Goal: Task Accomplishment & Management: Manage account settings

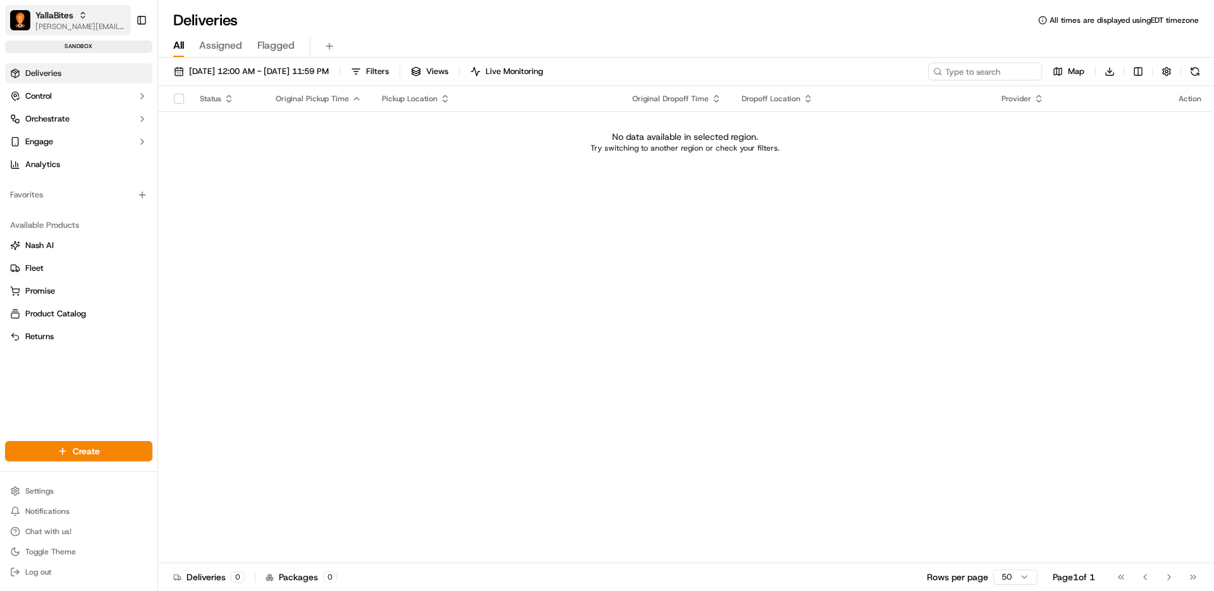
click at [58, 20] on span "YallaBites" at bounding box center [54, 15] width 38 height 13
type input "geg"
click at [176, 94] on span "Gegsy, LLC" at bounding box center [183, 90] width 42 height 11
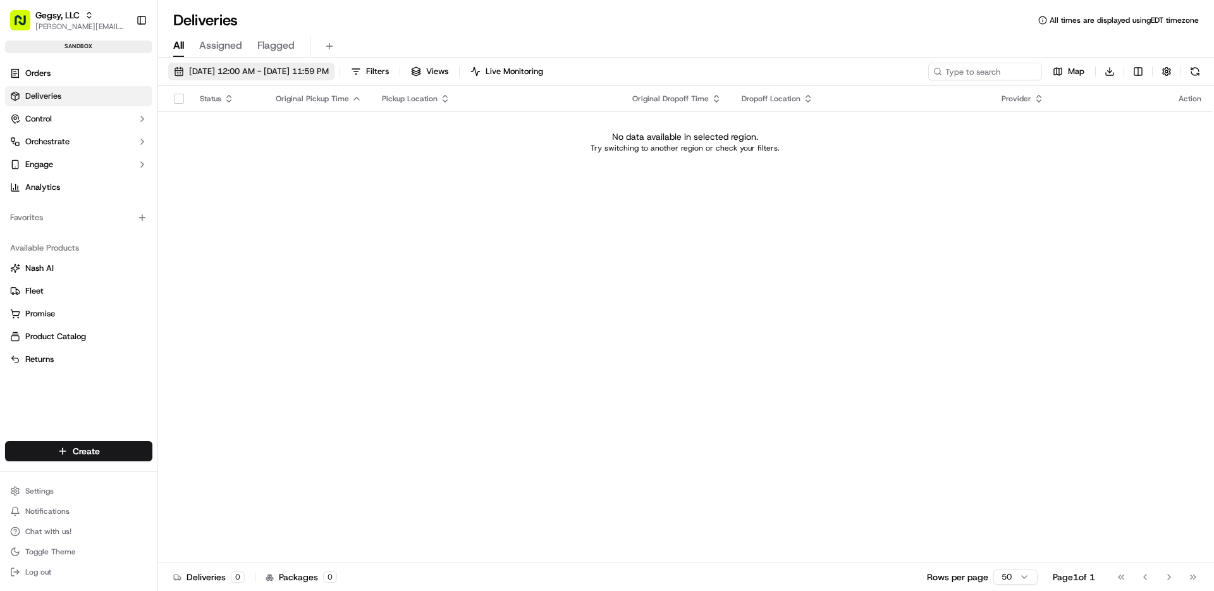
click at [283, 66] on span "[DATE] 12:00 AM - [DATE] 11:59 PM" at bounding box center [259, 71] width 140 height 11
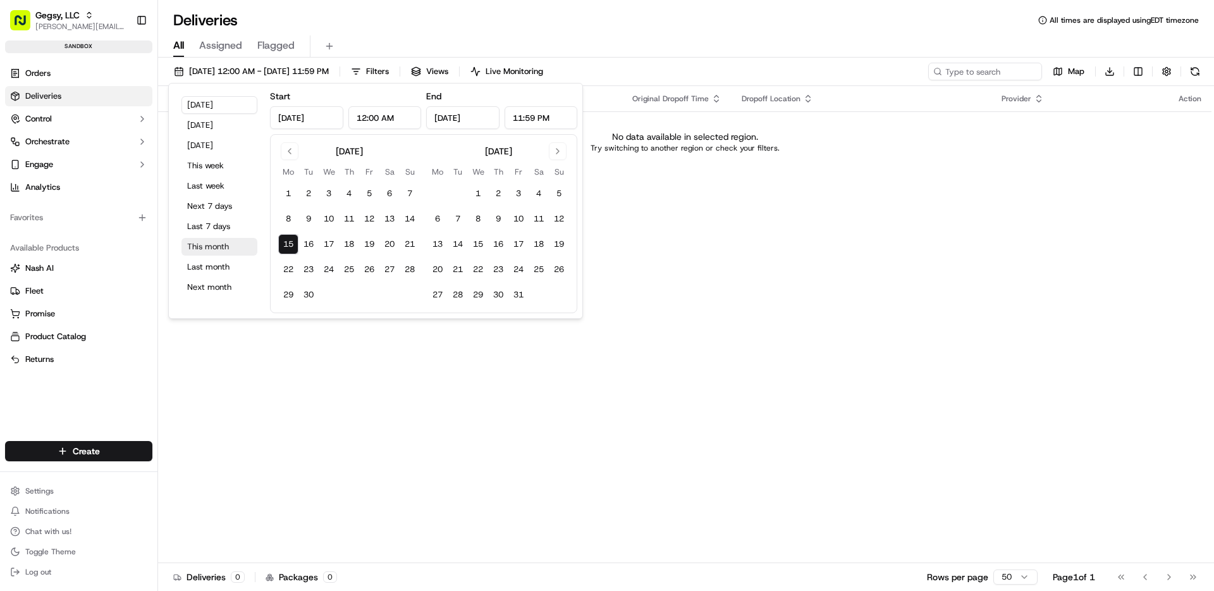
click at [226, 249] on button "This month" at bounding box center [220, 247] width 76 height 18
type input "Sep 1, 2025"
type input "Sep 30, 2025"
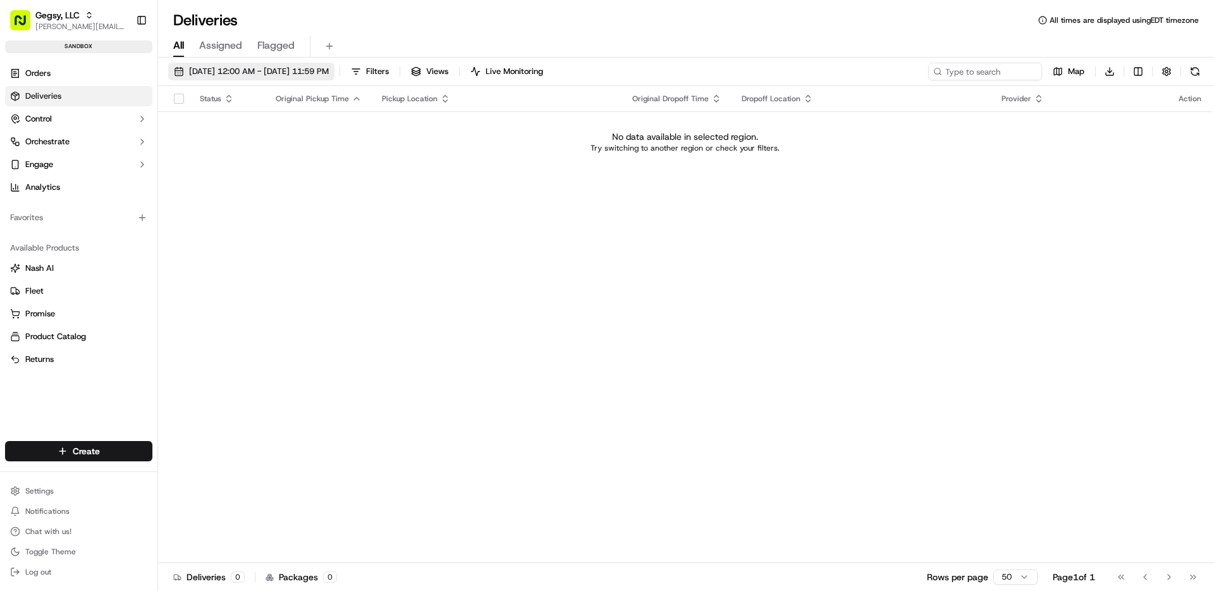
click at [224, 72] on span "[DATE] 12:00 AM - [DATE] 11:59 PM" at bounding box center [259, 71] width 140 height 11
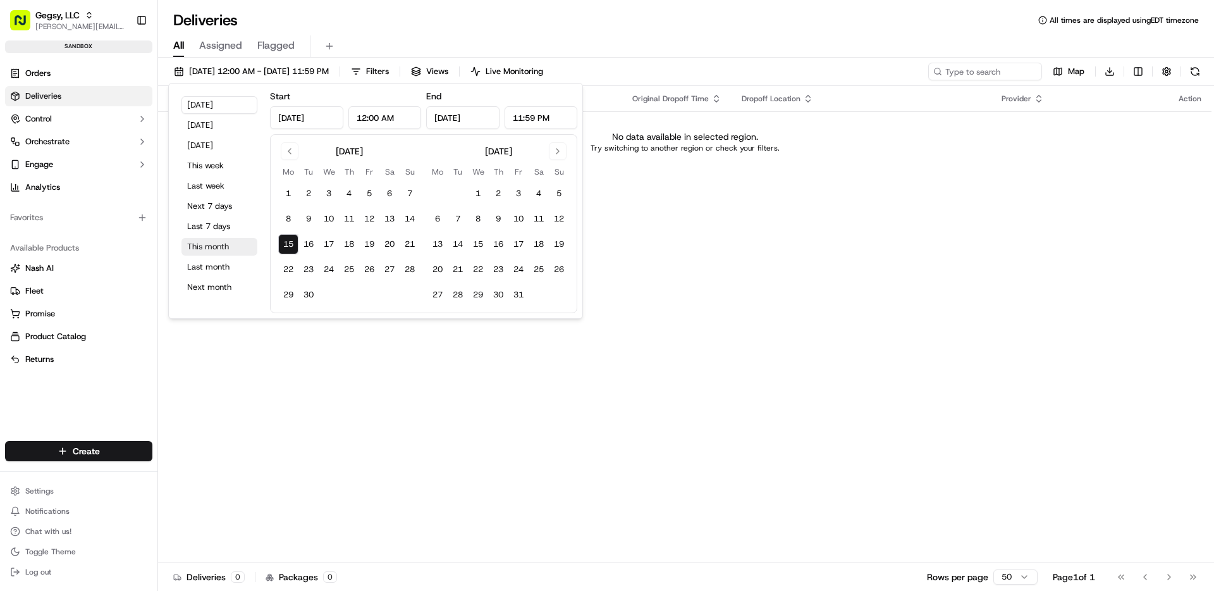
click at [206, 246] on button "This month" at bounding box center [220, 247] width 76 height 18
type input "Sep 1, 2025"
type input "Sep 30, 2025"
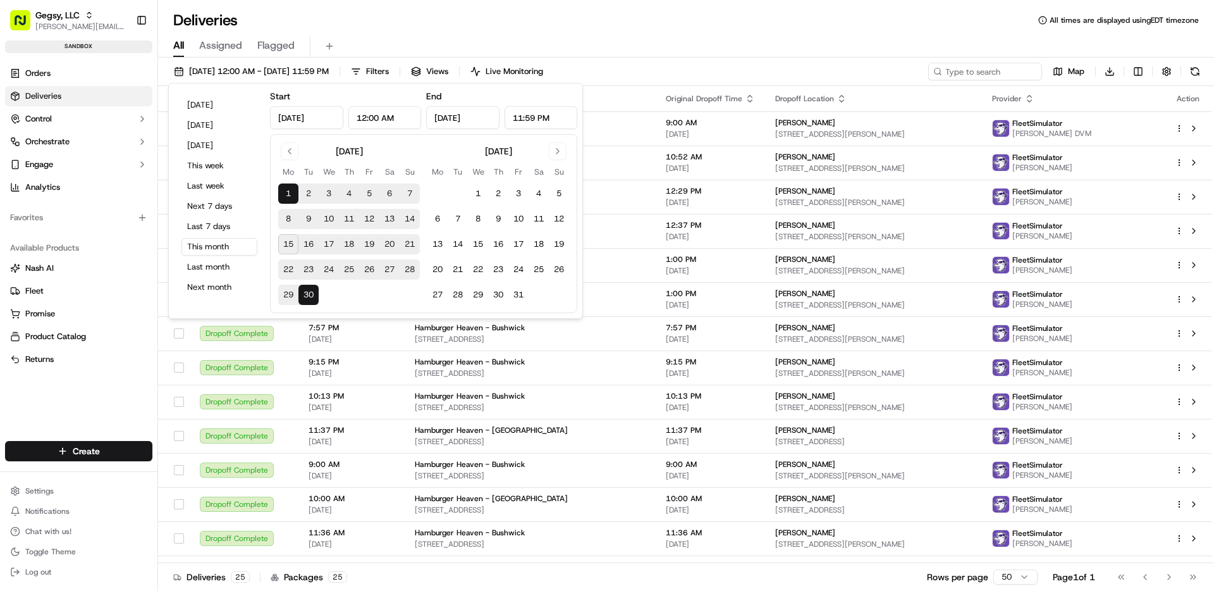
click at [586, 35] on div "All Assigned Flagged" at bounding box center [686, 46] width 1056 height 22
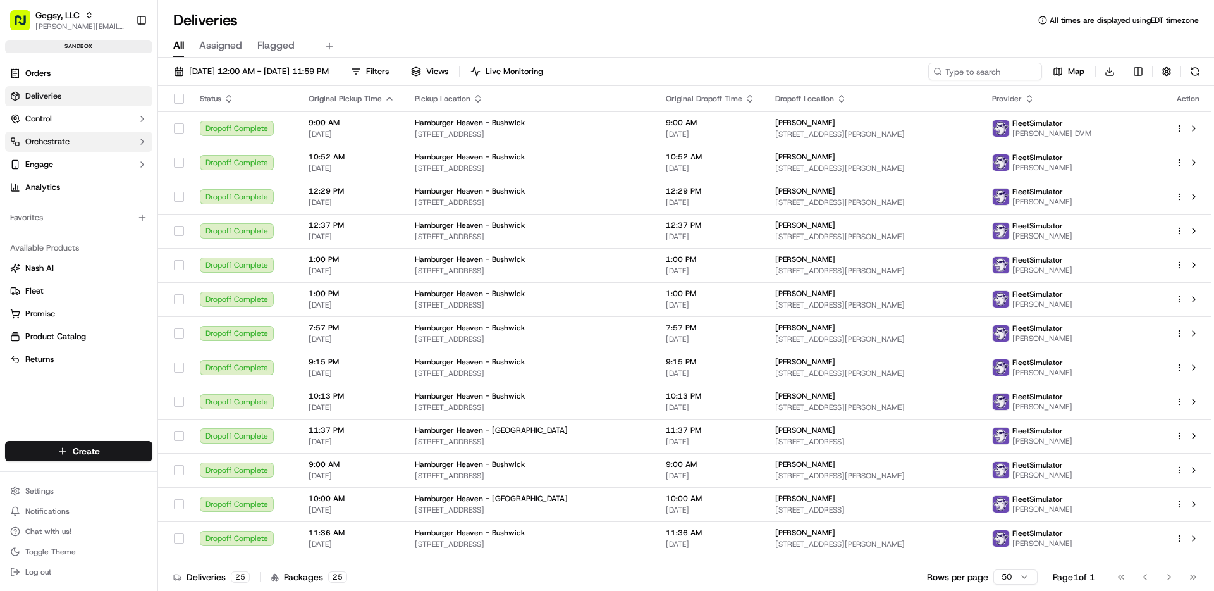
click at [86, 149] on button "Orchestrate" at bounding box center [78, 142] width 147 height 20
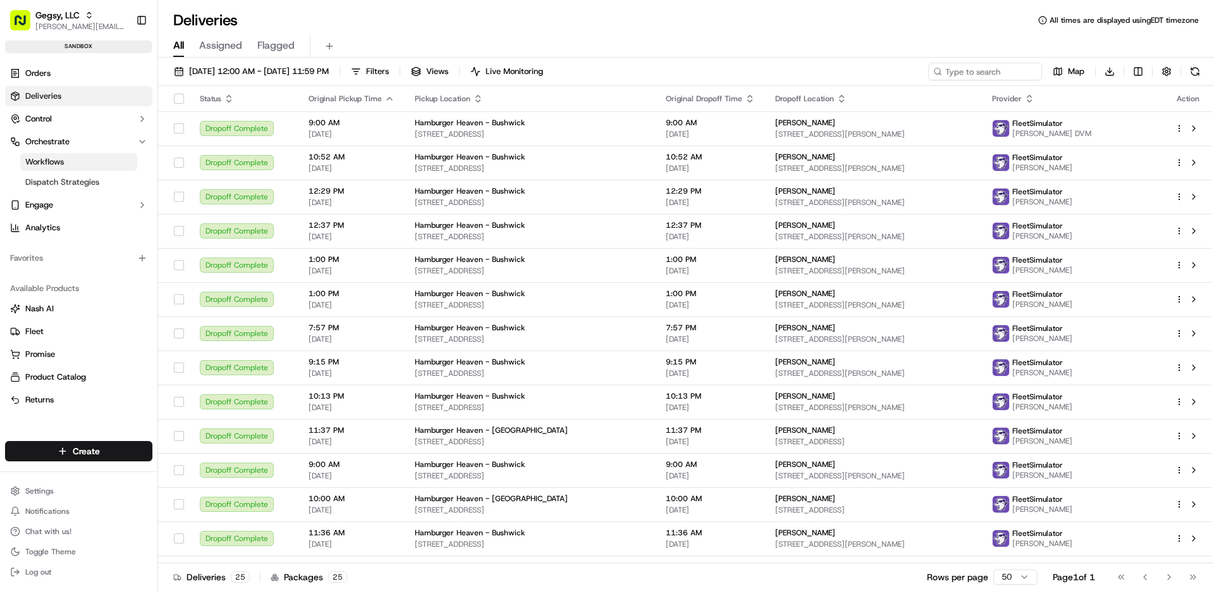
click at [77, 164] on link "Workflows" at bounding box center [78, 162] width 117 height 18
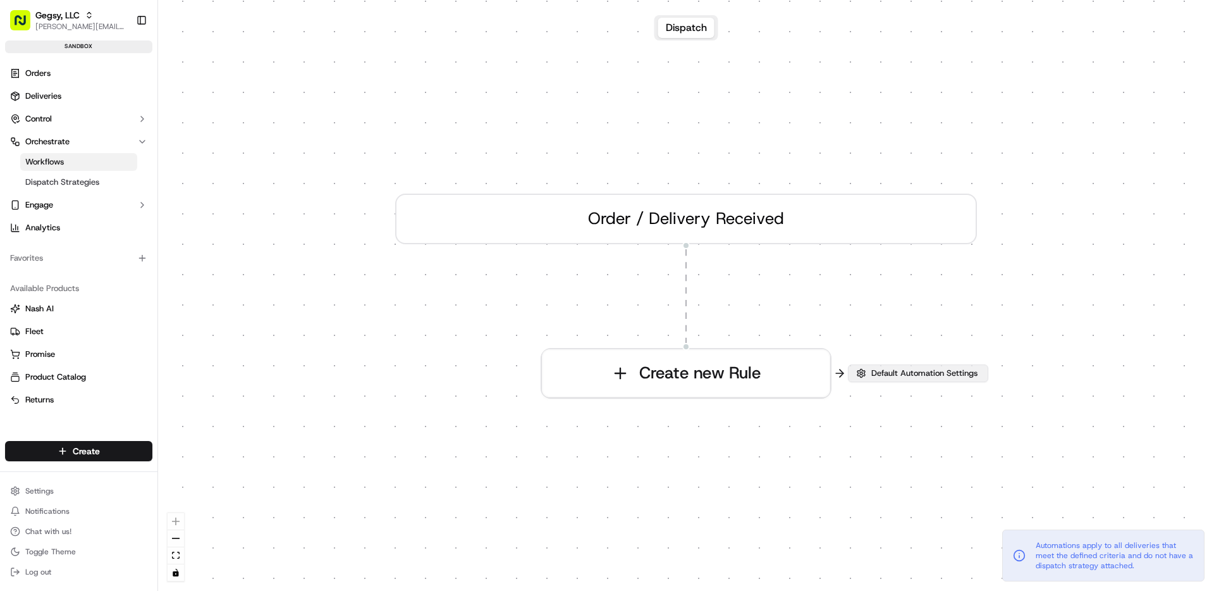
click at [926, 368] on span "Default Automation Settings" at bounding box center [924, 372] width 111 height 11
click at [926, 366] on button "Default Automation Settings" at bounding box center [918, 373] width 140 height 18
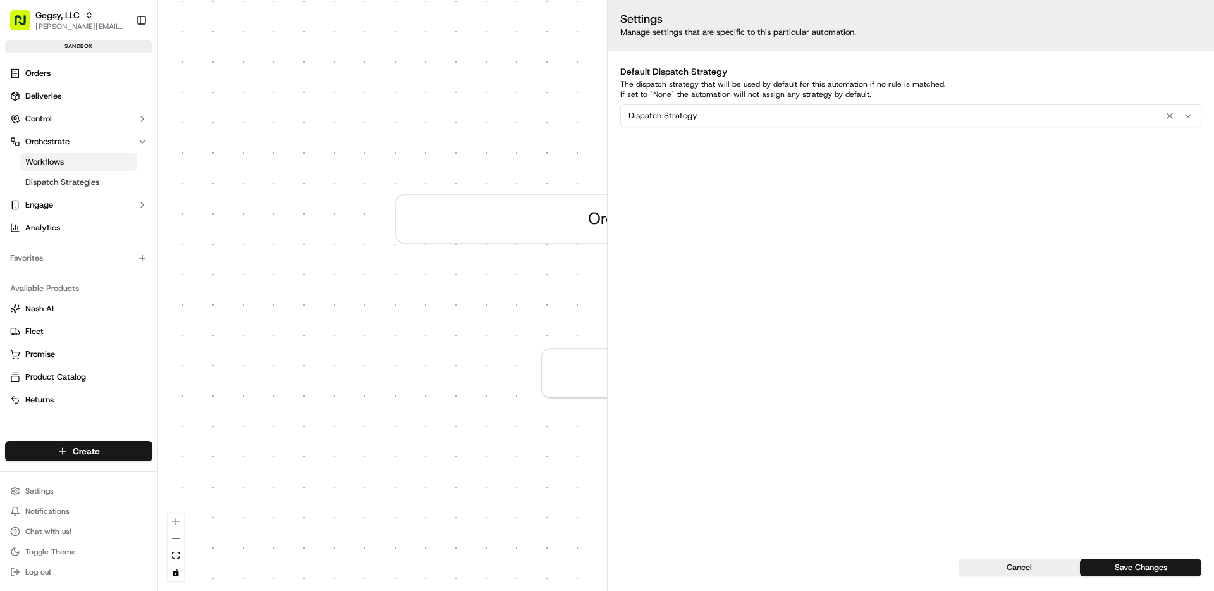
click at [300, 356] on div "0 Order / Delivery Received Create new Rule" at bounding box center [686, 295] width 1056 height 591
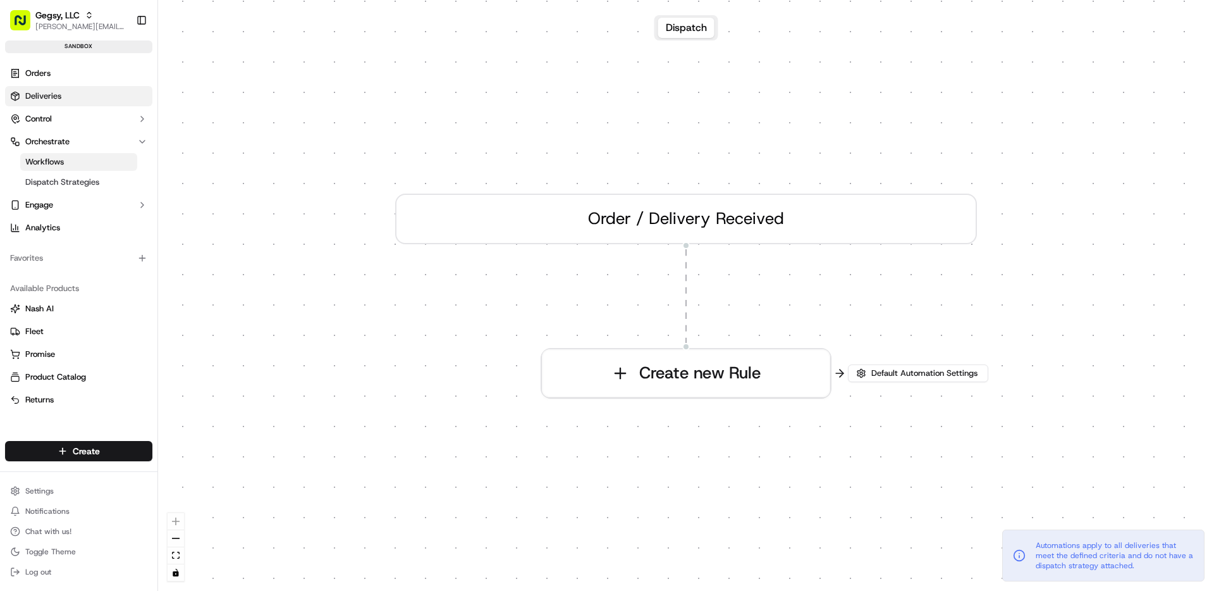
click at [84, 97] on link "Deliveries" at bounding box center [78, 96] width 147 height 20
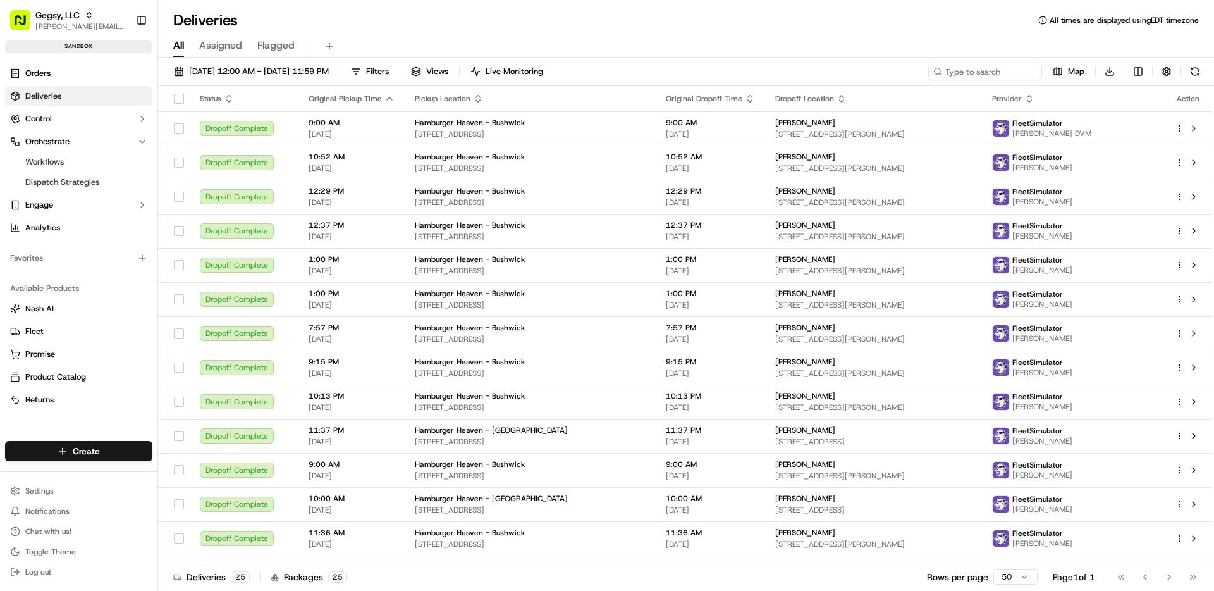
click at [97, 102] on link "Deliveries" at bounding box center [78, 96] width 147 height 20
click at [264, 81] on div "09/01/2025 12:00 AM - 09/30/2025 11:59 PM Filters Views Live Monitoring Map Dow…" at bounding box center [686, 74] width 1056 height 23
click at [257, 71] on span "09/01/2025 12:00 AM - 09/30/2025 11:59 PM" at bounding box center [259, 71] width 140 height 11
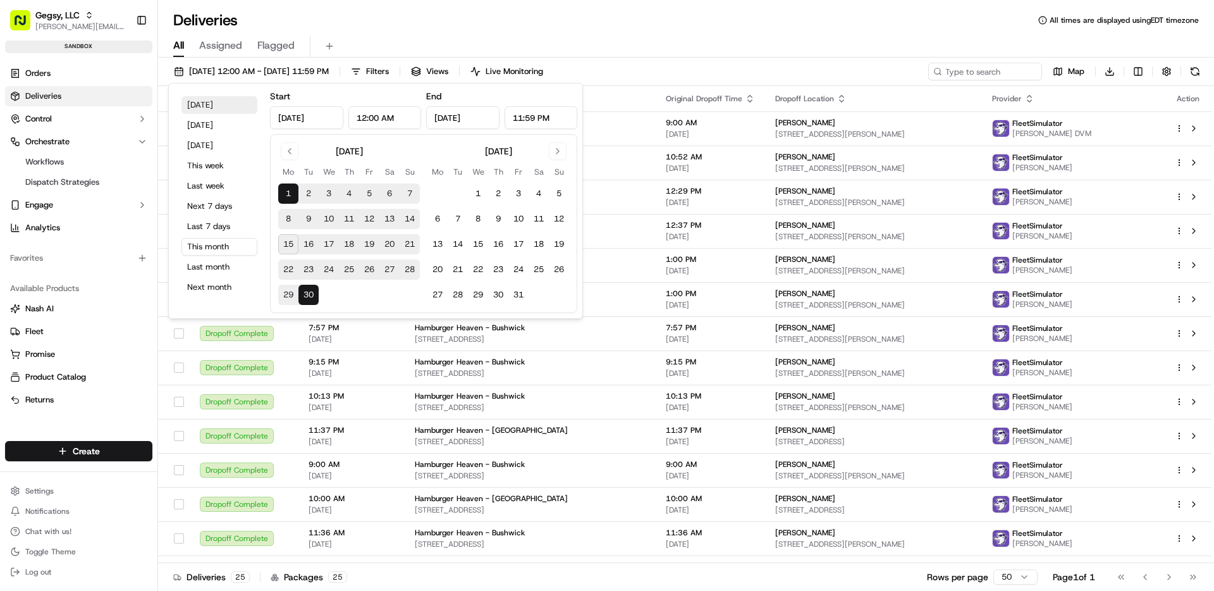
click at [207, 102] on button "Today" at bounding box center [220, 105] width 76 height 18
type input "Sep 15, 2025"
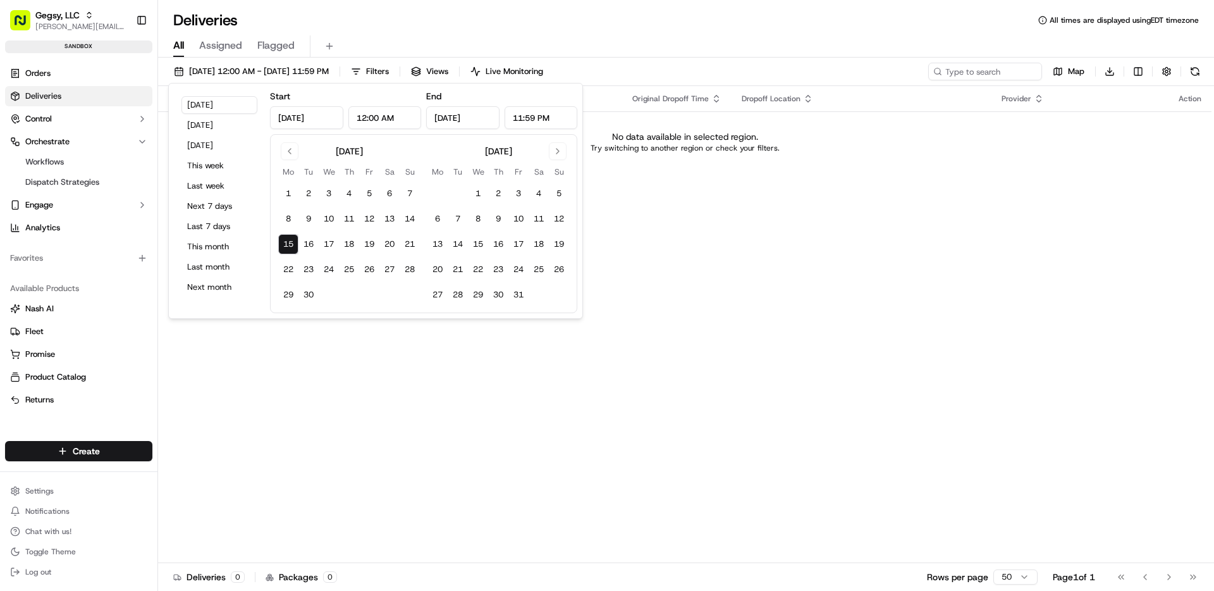
click at [524, 39] on div "All Assigned Flagged" at bounding box center [686, 46] width 1056 height 22
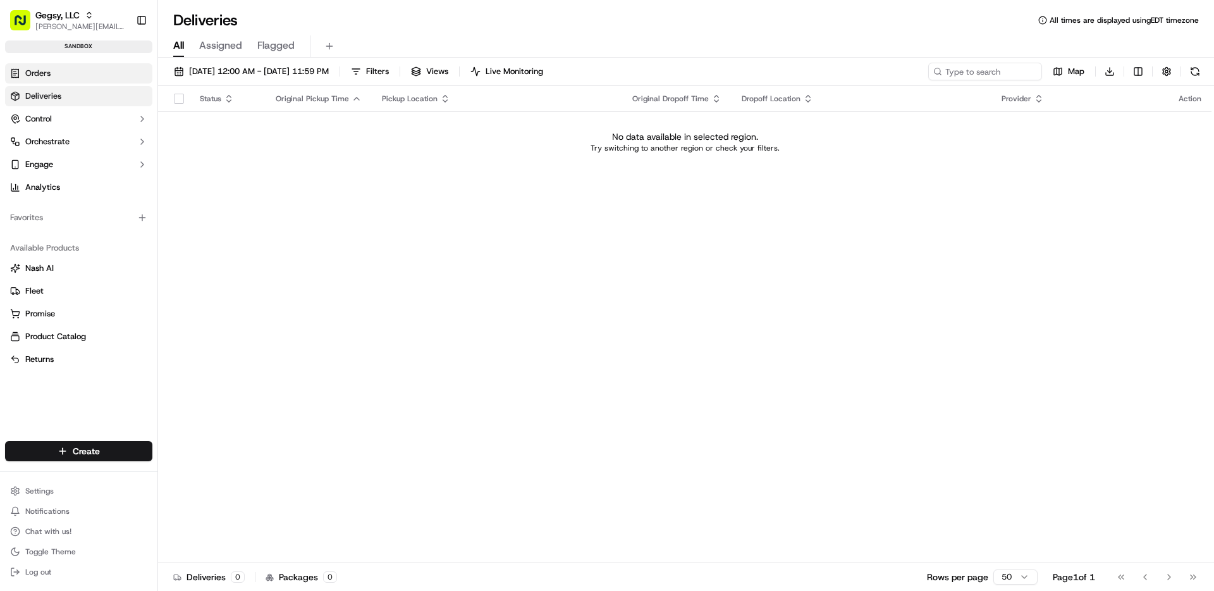
click at [37, 79] on link "Orders" at bounding box center [78, 73] width 147 height 20
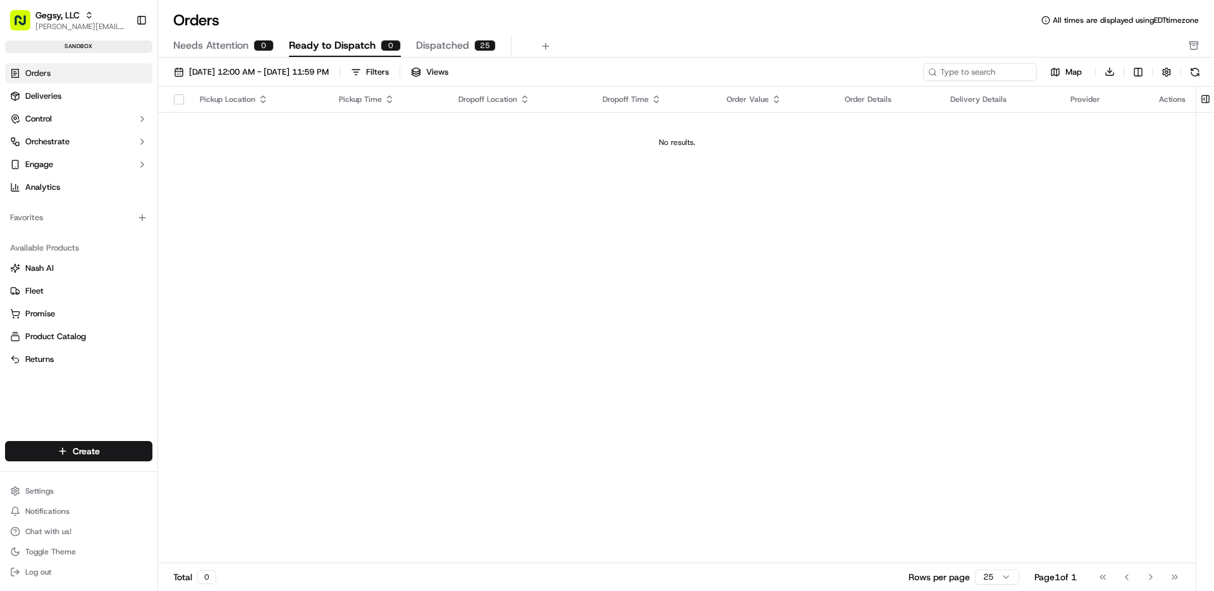
click at [328, 51] on span "Ready to Dispatch" at bounding box center [332, 45] width 87 height 15
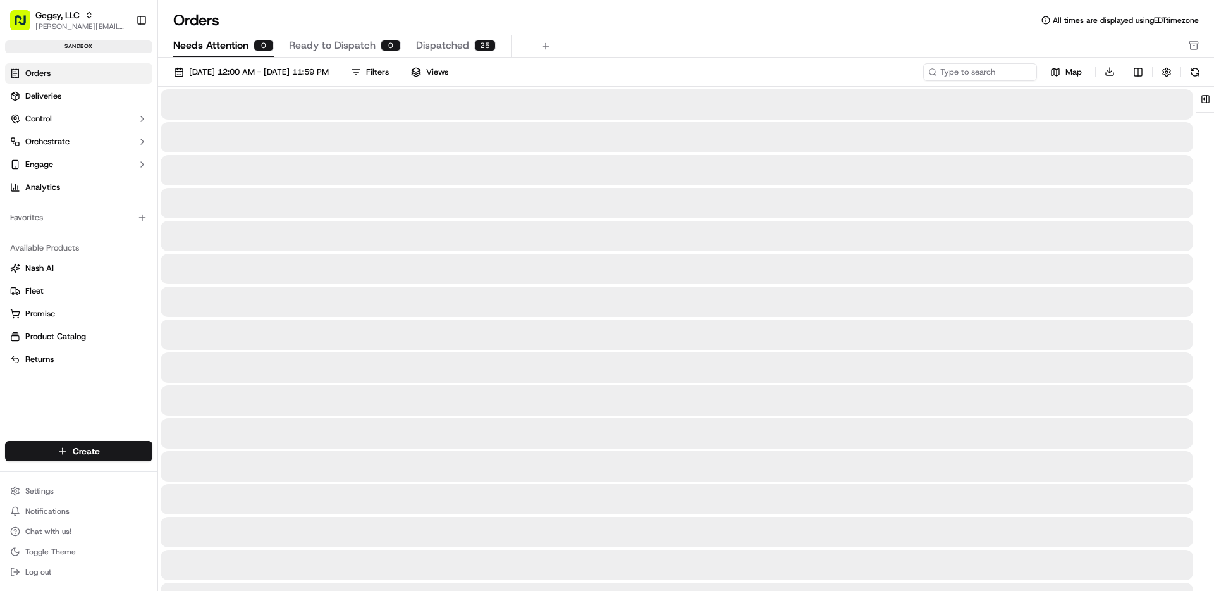
click at [245, 39] on span "Needs Attention" at bounding box center [210, 45] width 75 height 15
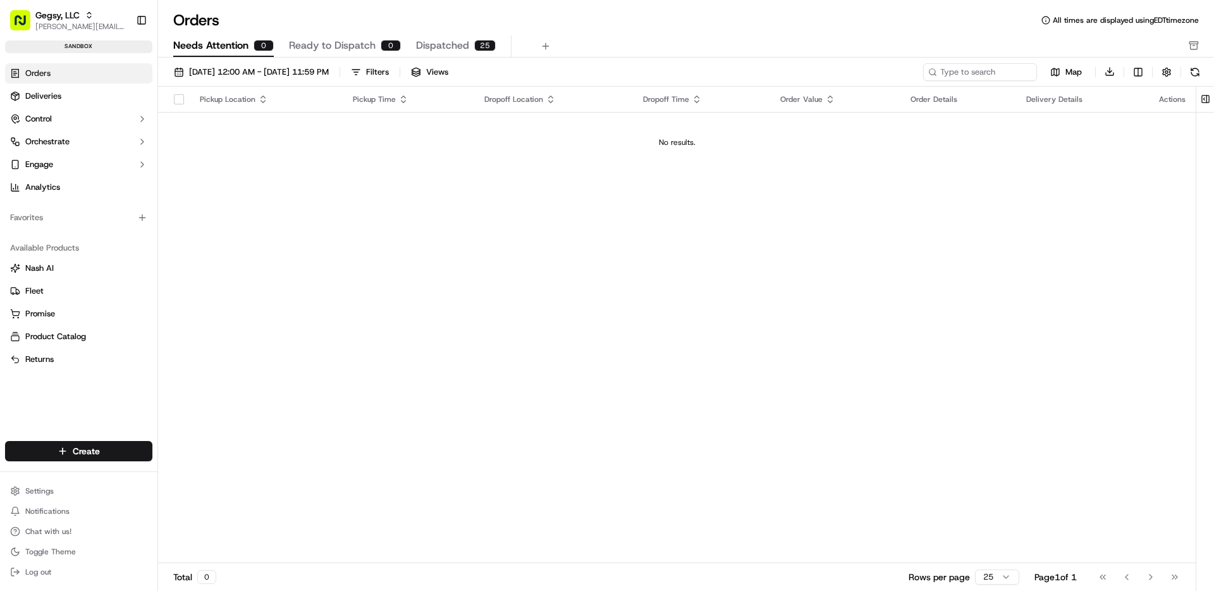
click at [334, 44] on span "Ready to Dispatch" at bounding box center [332, 45] width 87 height 15
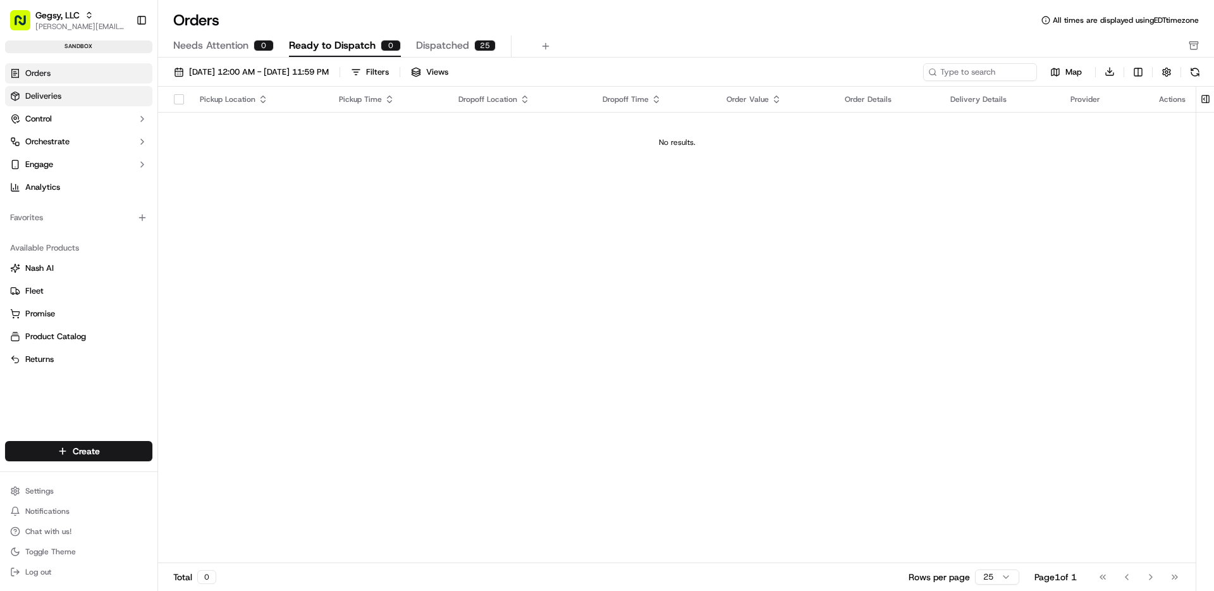
click at [101, 89] on link "Deliveries" at bounding box center [78, 96] width 147 height 20
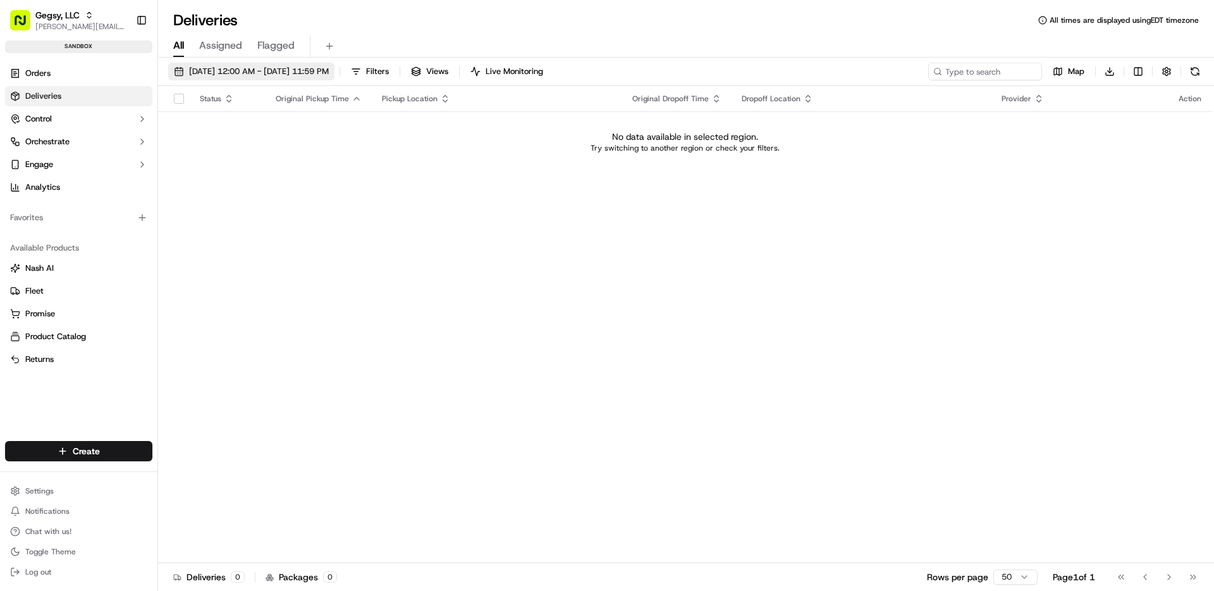
click at [261, 73] on span "[DATE] 12:00 AM - [DATE] 11:59 PM" at bounding box center [259, 71] width 140 height 11
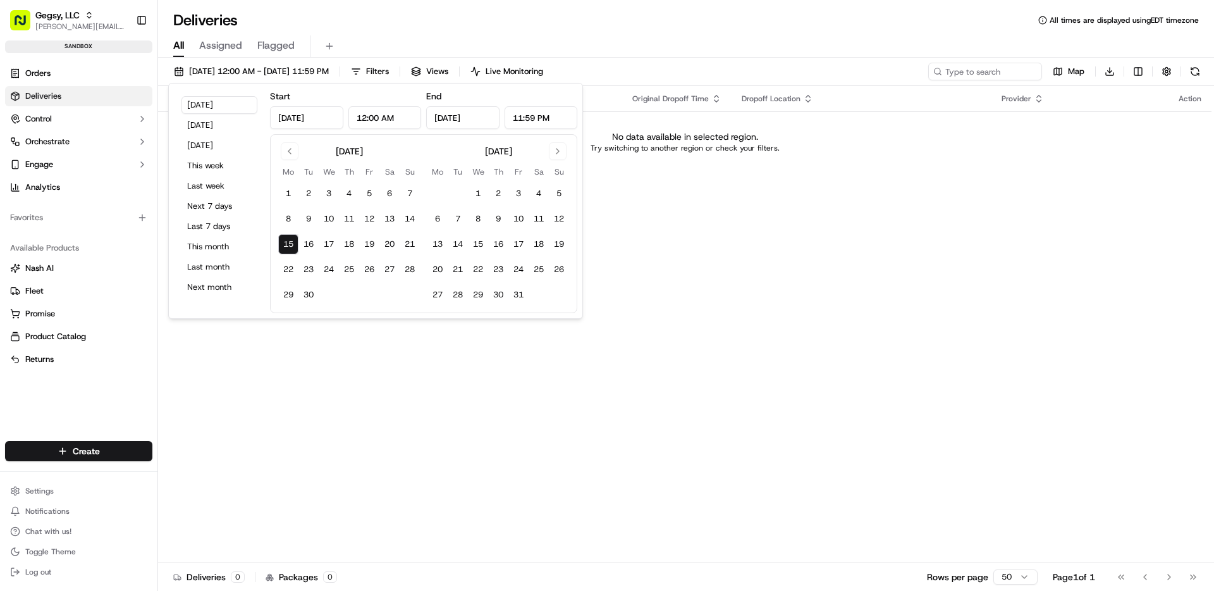
click at [688, 219] on div "Status Original Pickup Time Pickup Location Original Dropoff Time Dropoff Locat…" at bounding box center [685, 324] width 1054 height 477
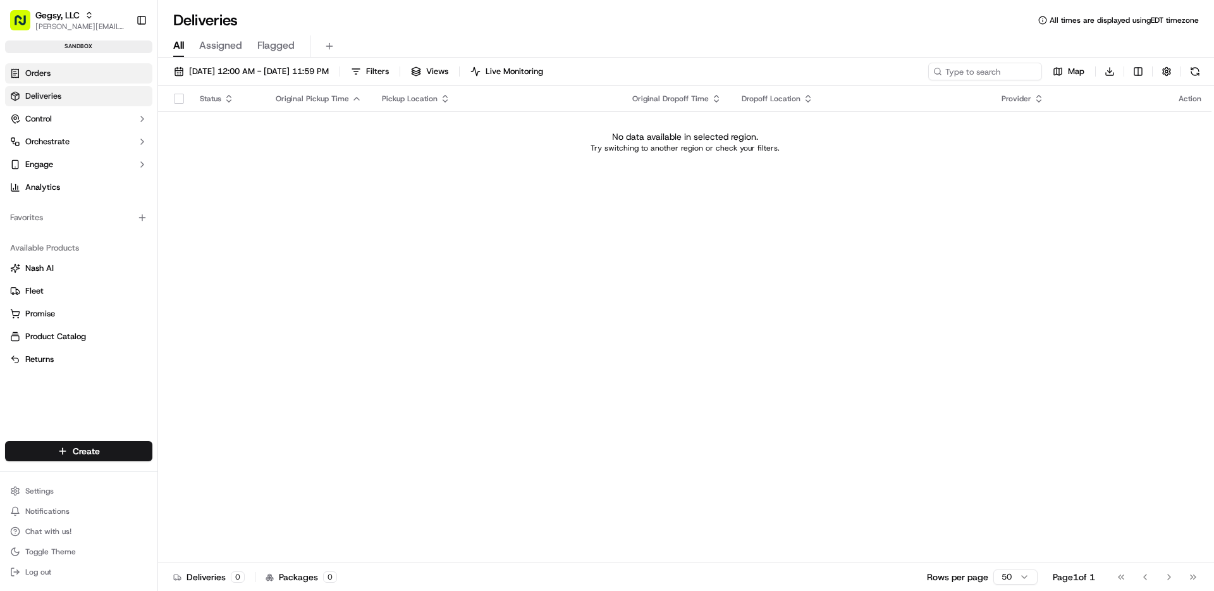
click at [87, 64] on link "Orders" at bounding box center [78, 73] width 147 height 20
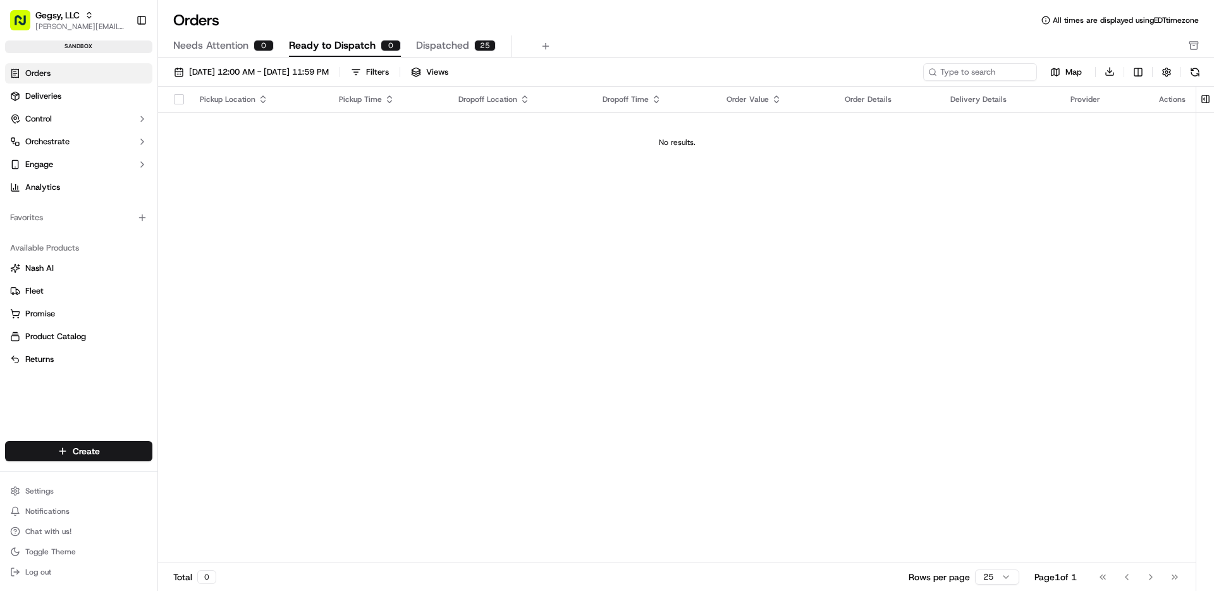
click at [203, 44] on span "Needs Attention" at bounding box center [210, 45] width 75 height 15
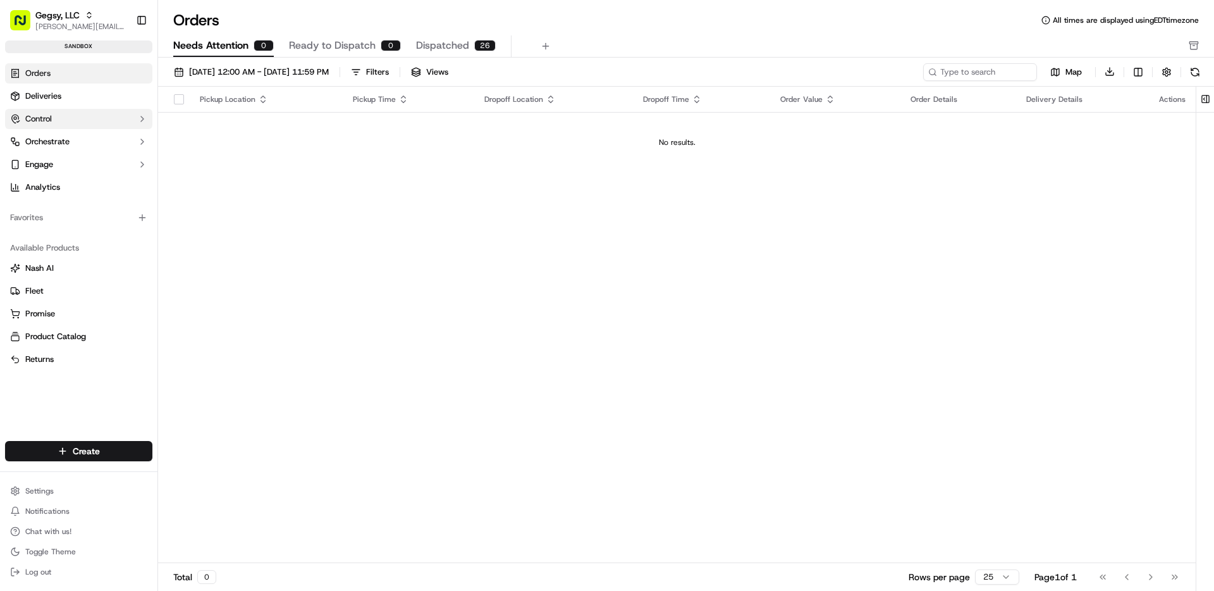
click at [37, 109] on button "Control" at bounding box center [78, 119] width 147 height 20
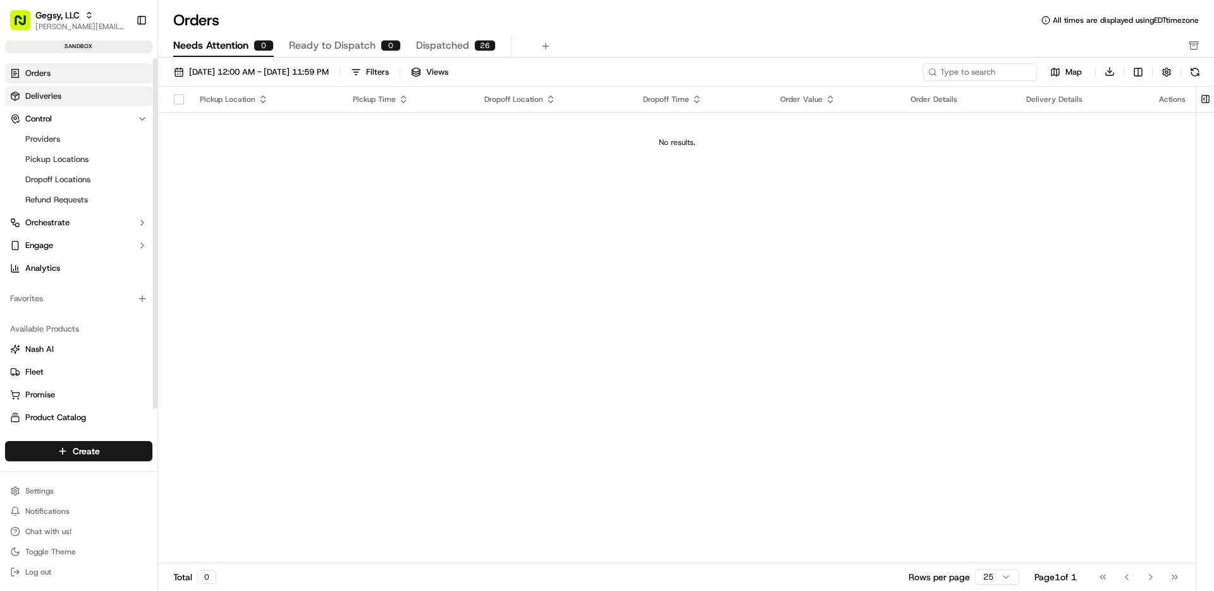
click at [37, 90] on span "Deliveries" at bounding box center [43, 95] width 36 height 11
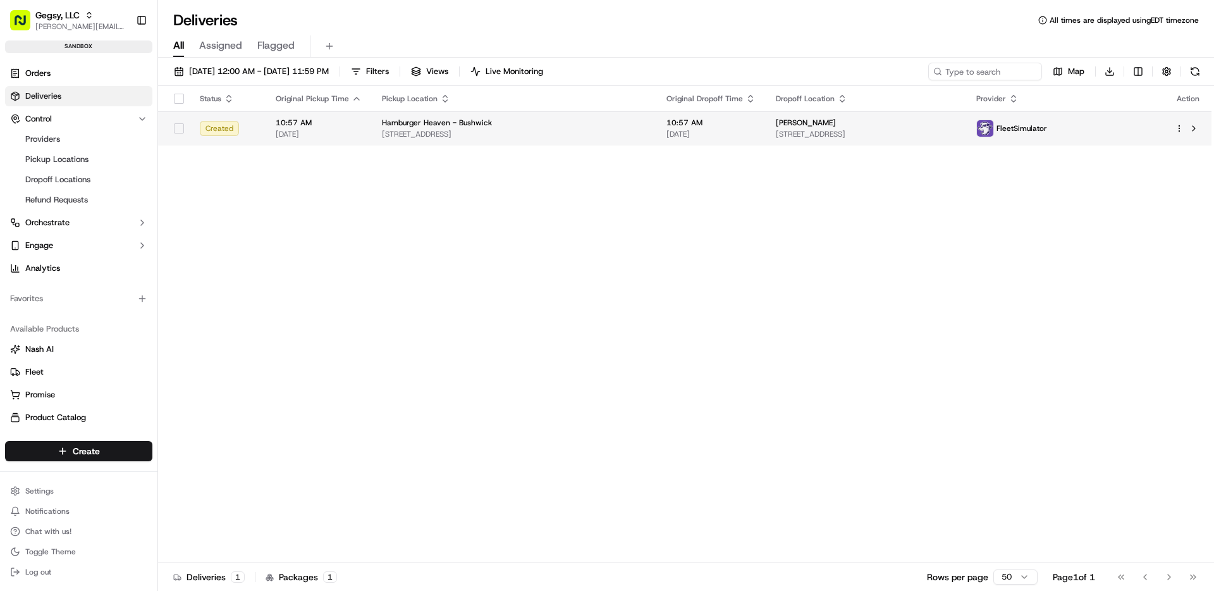
click at [412, 129] on span "[STREET_ADDRESS]" at bounding box center [514, 134] width 264 height 10
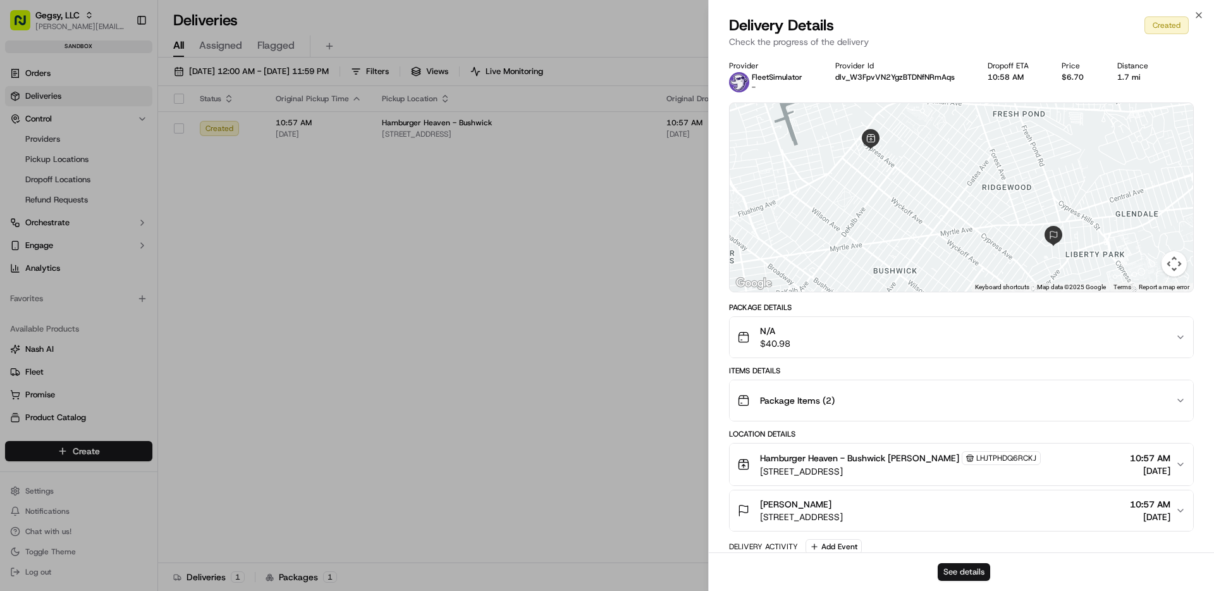
click at [963, 572] on button "See details" at bounding box center [964, 572] width 52 height 18
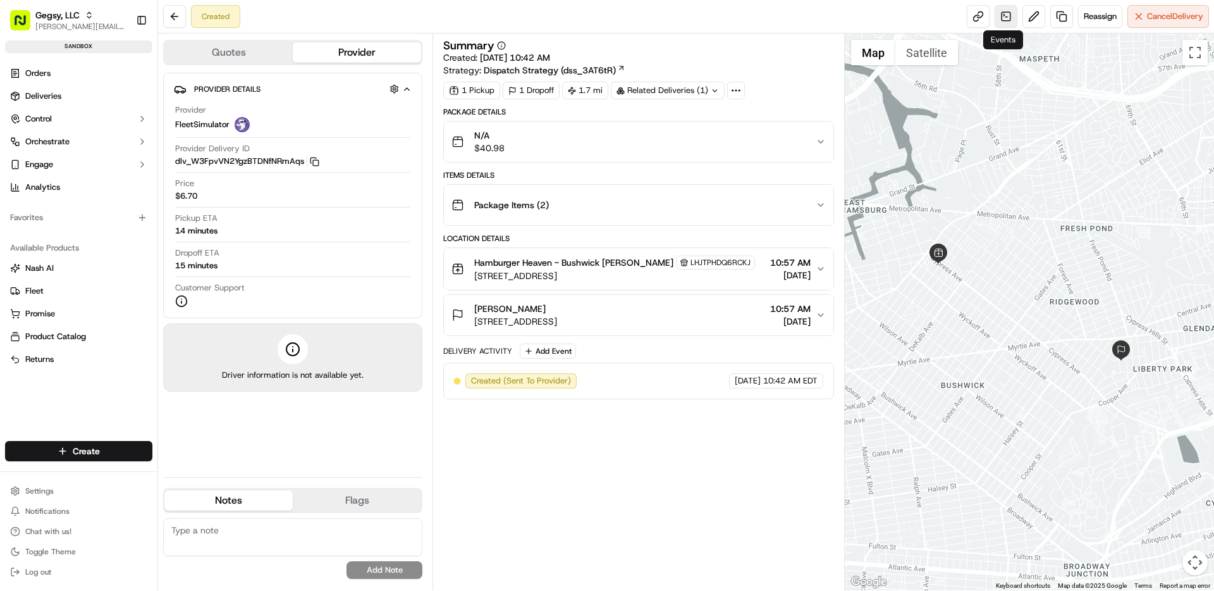
click at [1001, 20] on link at bounding box center [1006, 16] width 23 height 23
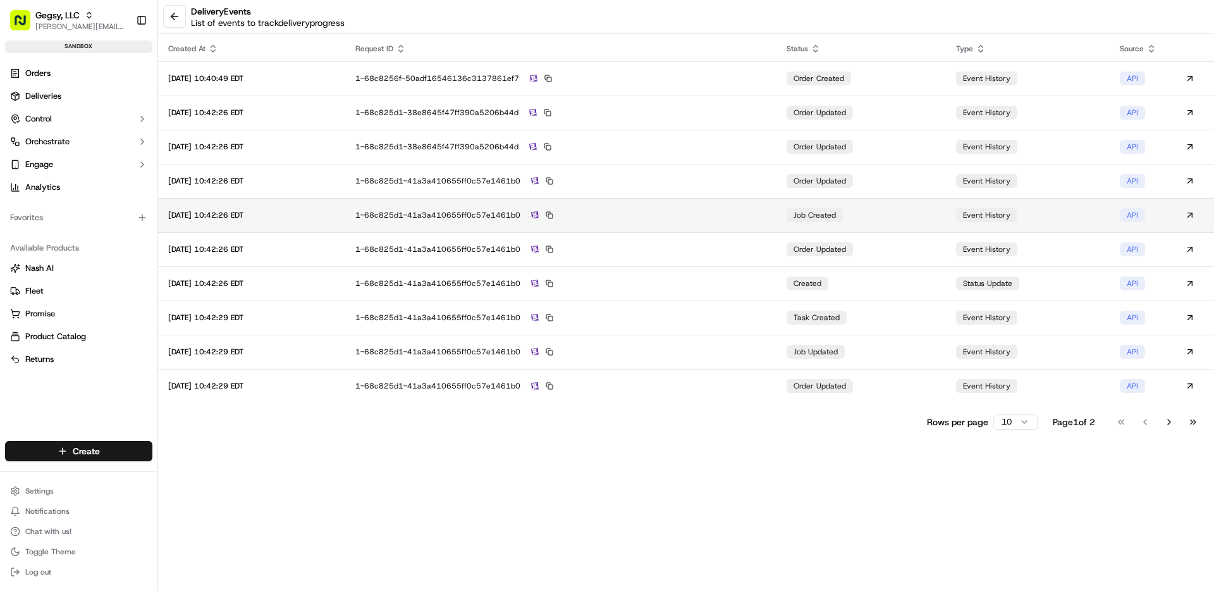
click at [777, 212] on td "1-68c825d1-41a3a410655ff0c57e1461b0" at bounding box center [560, 215] width 431 height 34
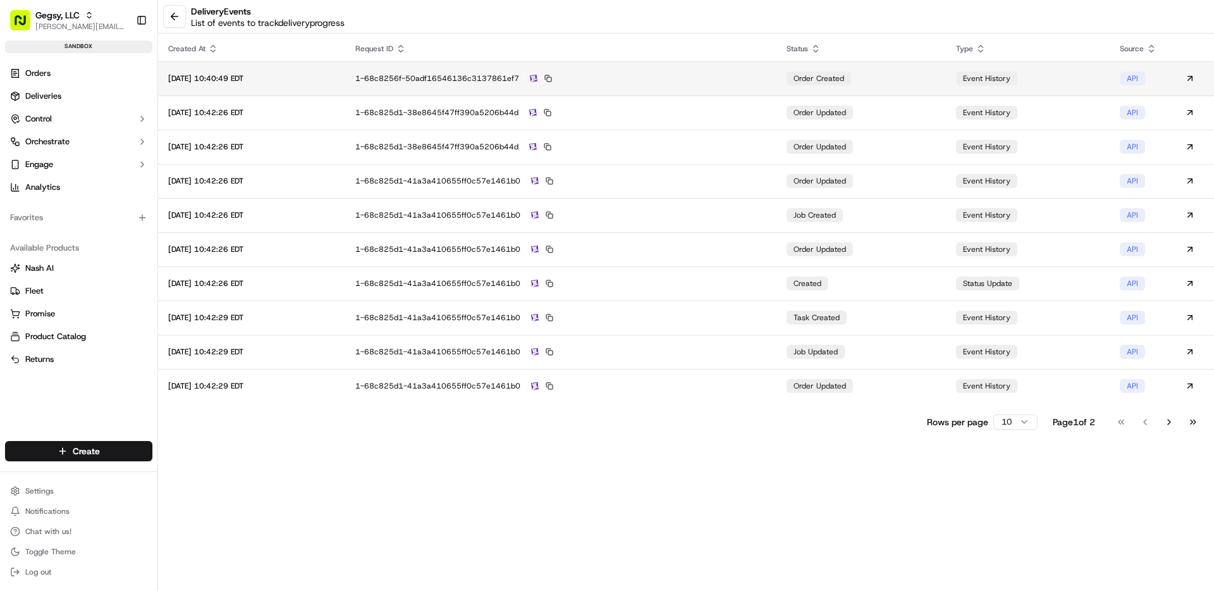
click at [767, 81] on div "1-68c8256f-50adf16546136c3137861ef7" at bounding box center [560, 78] width 411 height 11
click at [66, 121] on button "Control" at bounding box center [78, 119] width 147 height 20
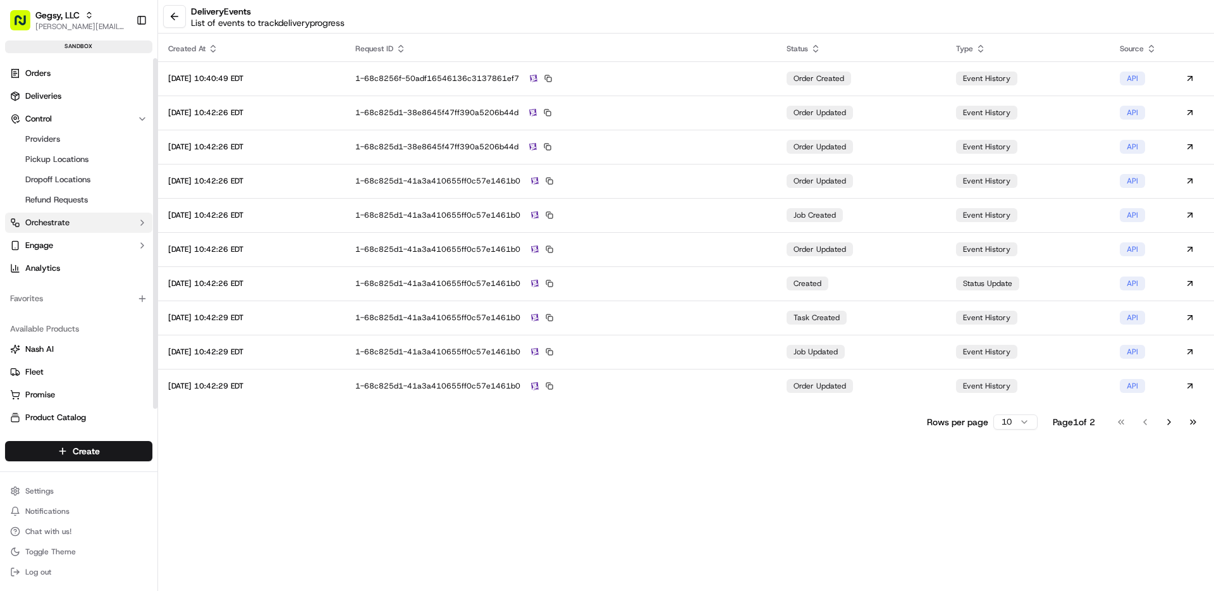
click at [44, 228] on span "Orchestrate" at bounding box center [47, 222] width 44 height 11
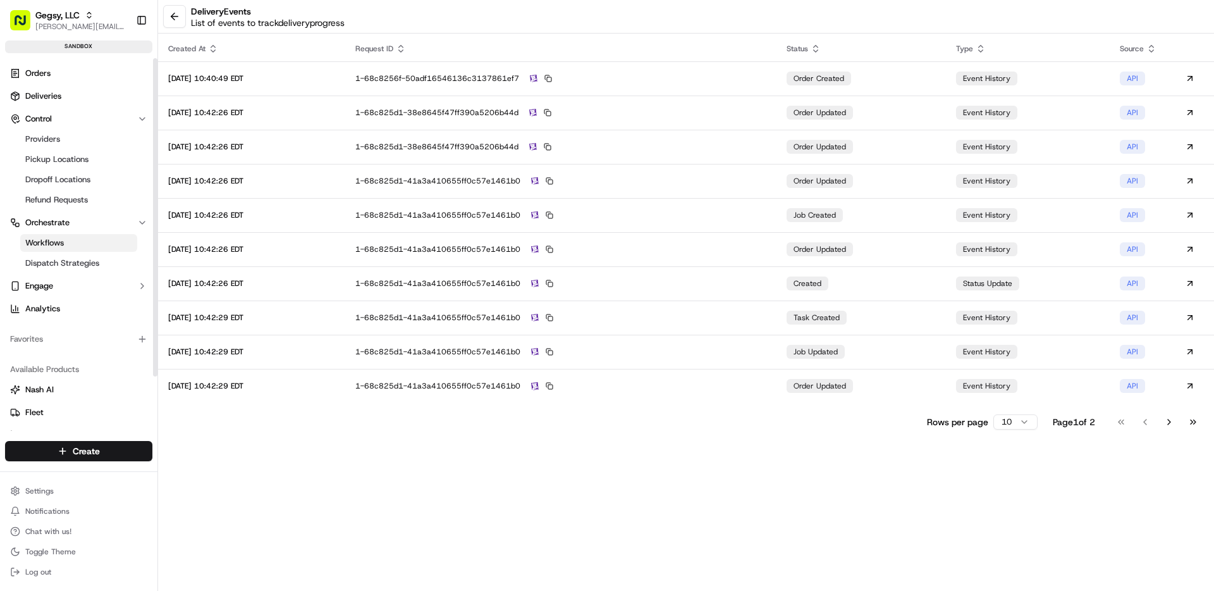
click at [45, 245] on span "Workflows" at bounding box center [44, 242] width 39 height 11
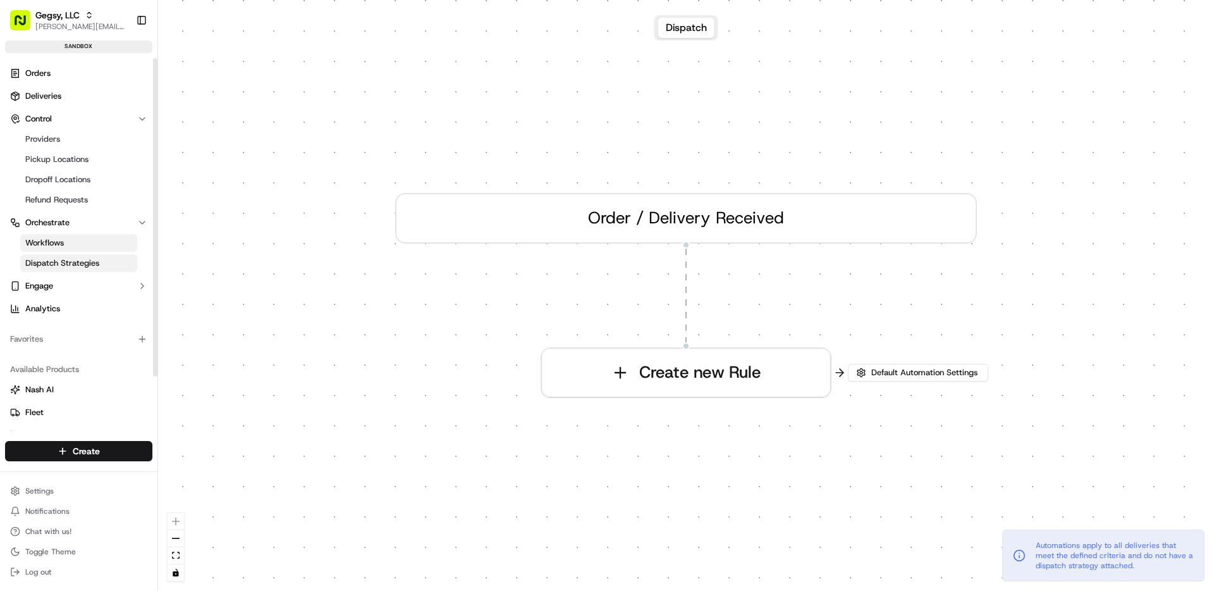
click at [61, 269] on link "Dispatch Strategies" at bounding box center [78, 263] width 117 height 18
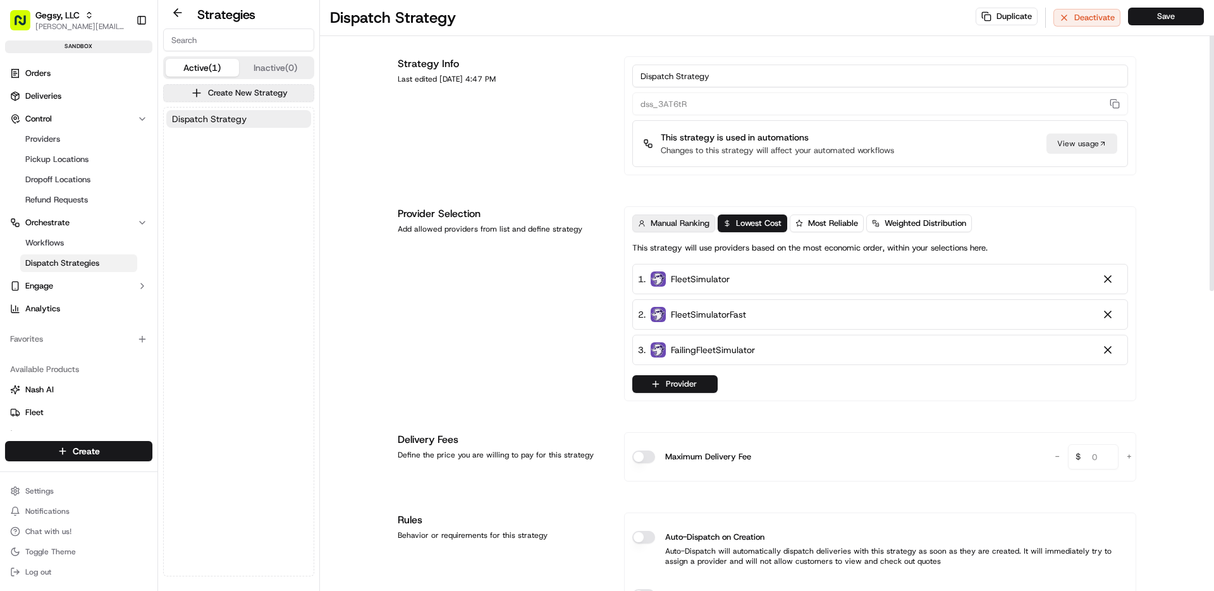
click at [676, 228] on span "Manual Ranking" at bounding box center [680, 223] width 59 height 11
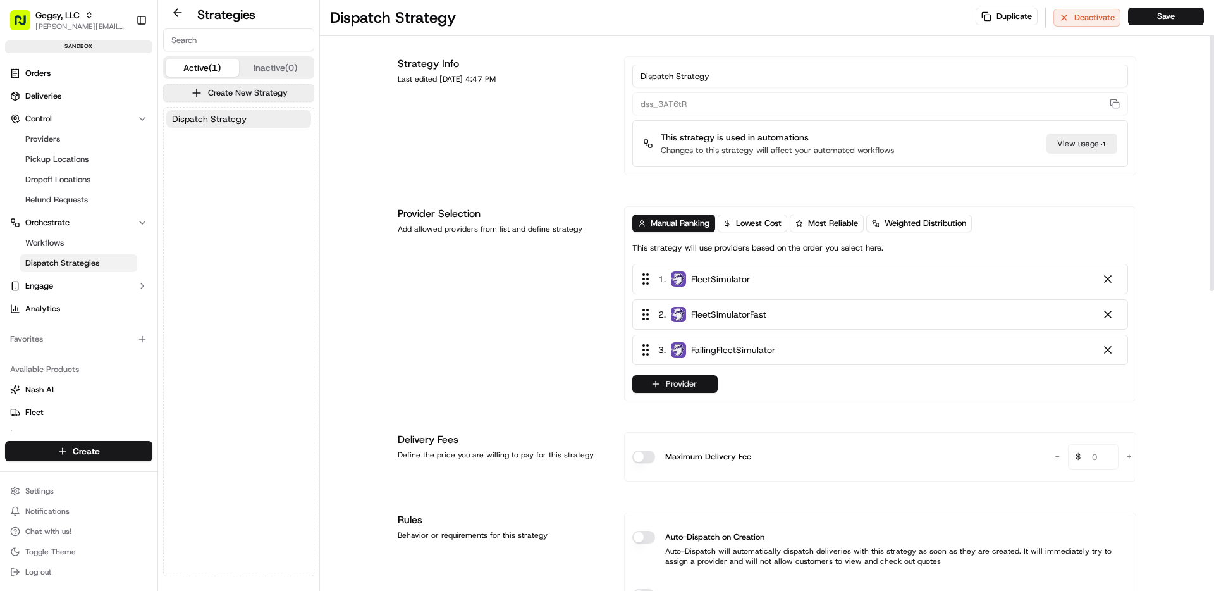
click at [680, 385] on button "Provider" at bounding box center [675, 384] width 85 height 18
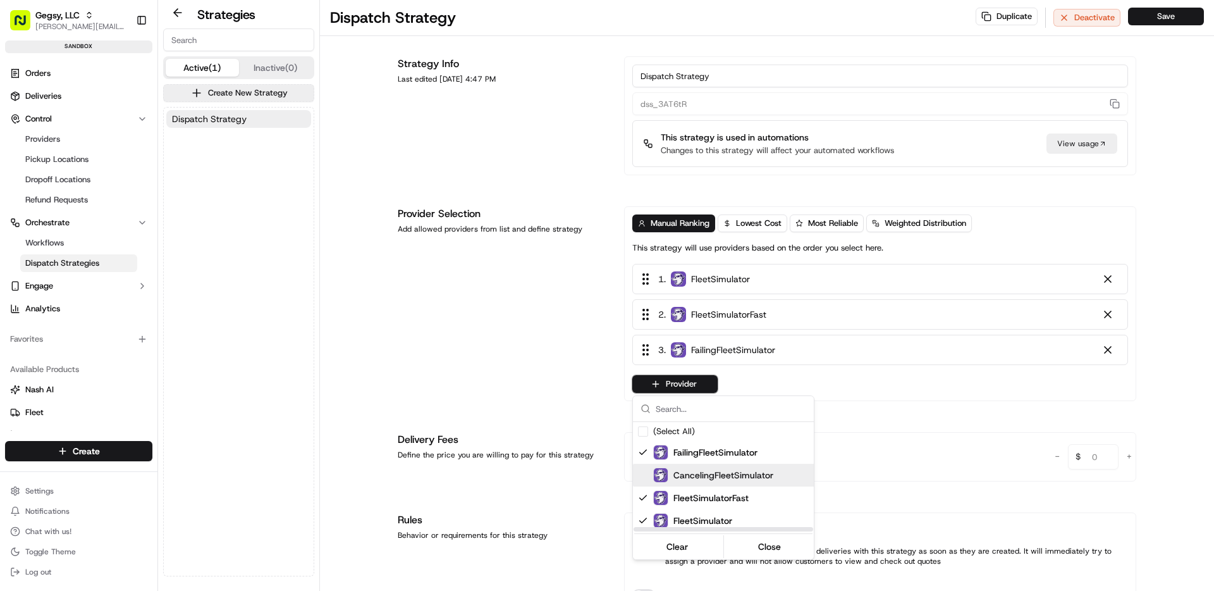
click at [676, 474] on span "CancelingFleetSimulator" at bounding box center [724, 475] width 100 height 13
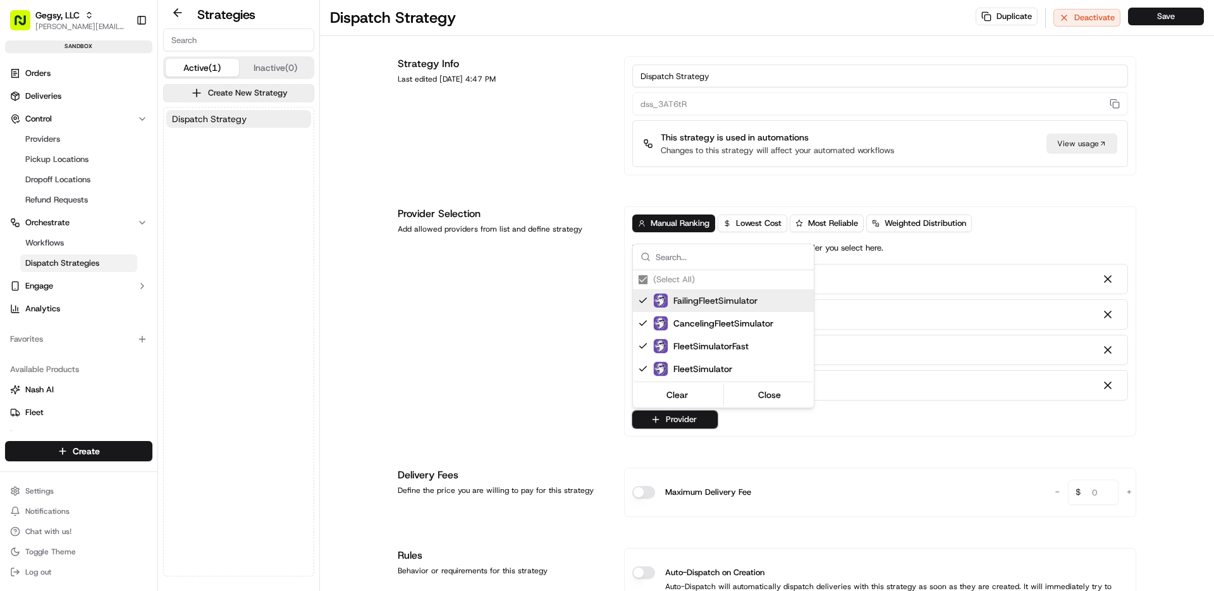
click at [922, 421] on html "Gegsy, LLC maria@usenash.com Toggle Sidebar sandbox Orders Deliveries Control P…" at bounding box center [607, 295] width 1214 height 591
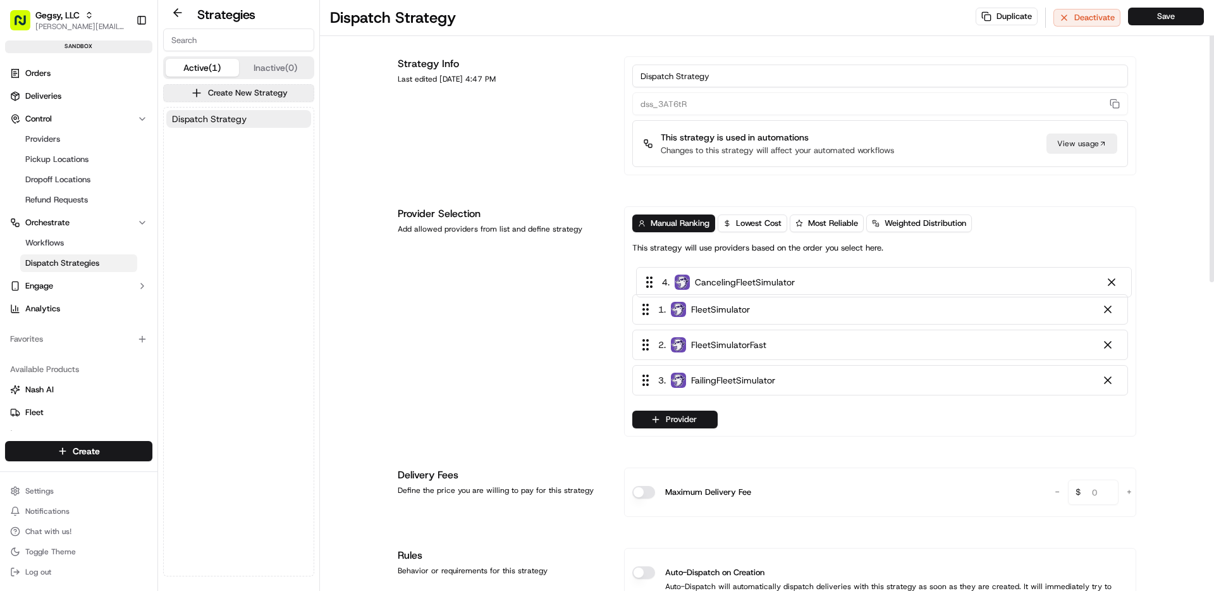
drag, startPoint x: 653, startPoint y: 390, endPoint x: 657, endPoint y: 283, distance: 106.3
click at [657, 283] on div "1 . FleetSimulator 2 . FleetSimulatorFast 3 . FailingFleetSimulator 4 . Canceli…" at bounding box center [881, 332] width 496 height 137
click at [1172, 18] on button "Save" at bounding box center [1166, 17] width 76 height 18
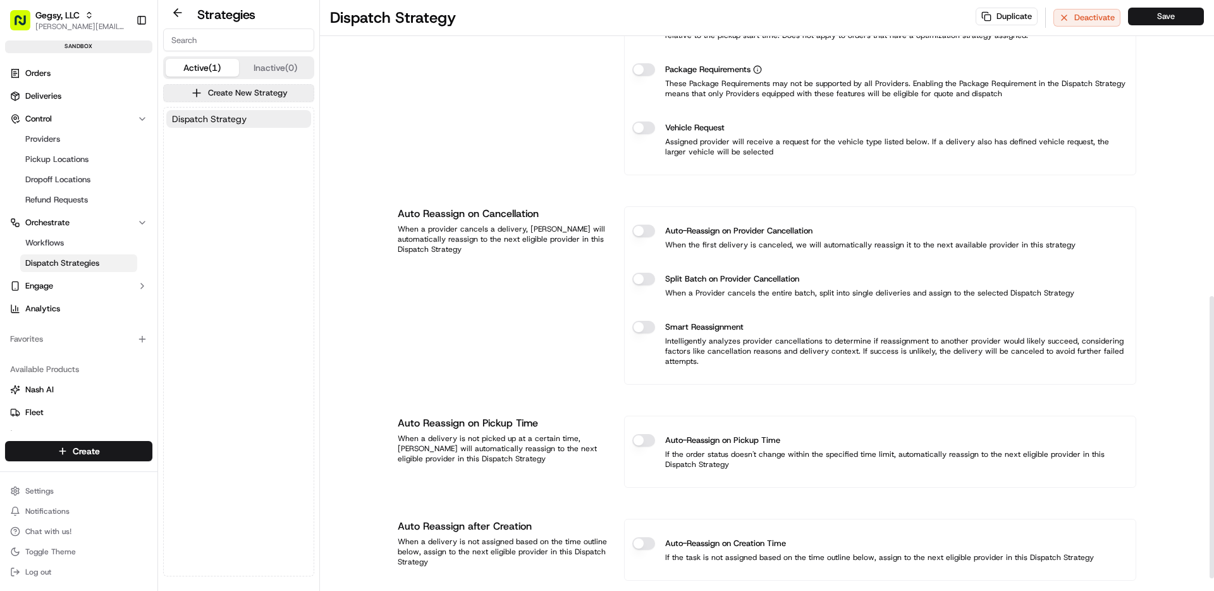
scroll to position [645, 0]
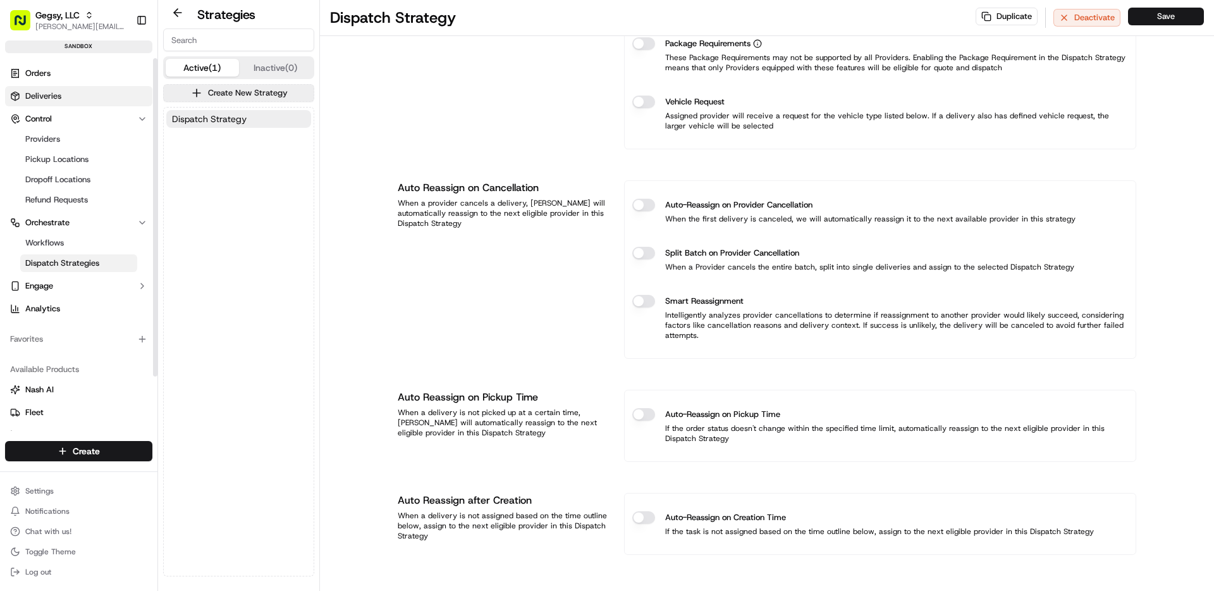
click at [70, 96] on link "Deliveries" at bounding box center [78, 96] width 147 height 20
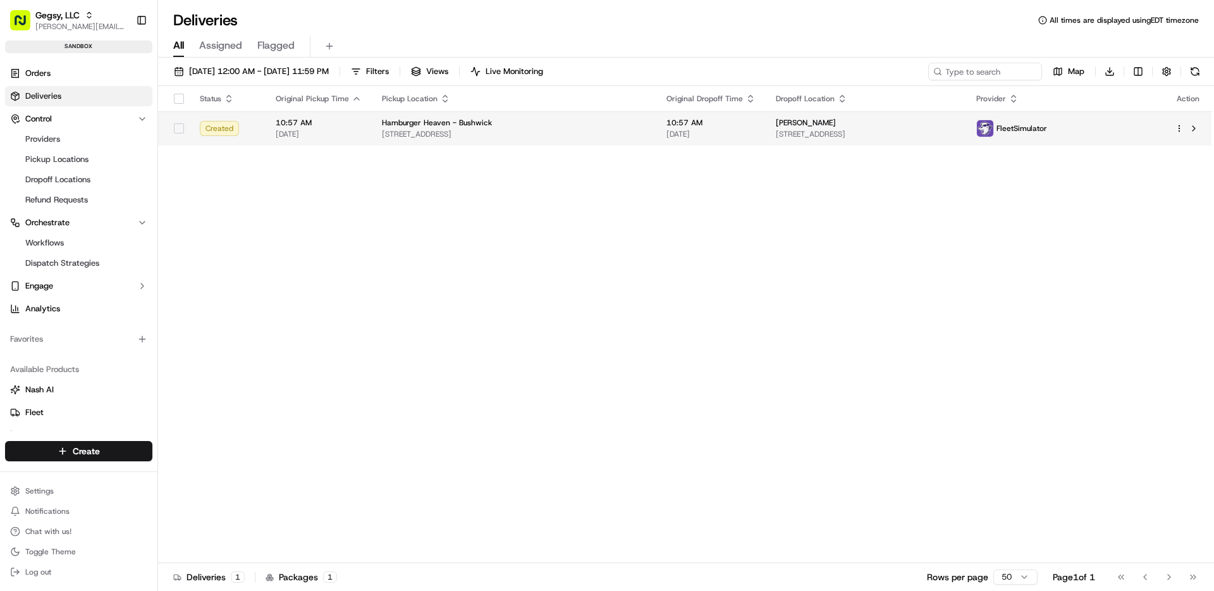
click at [441, 125] on span "Hamburger Heaven - Bushwick" at bounding box center [437, 123] width 110 height 10
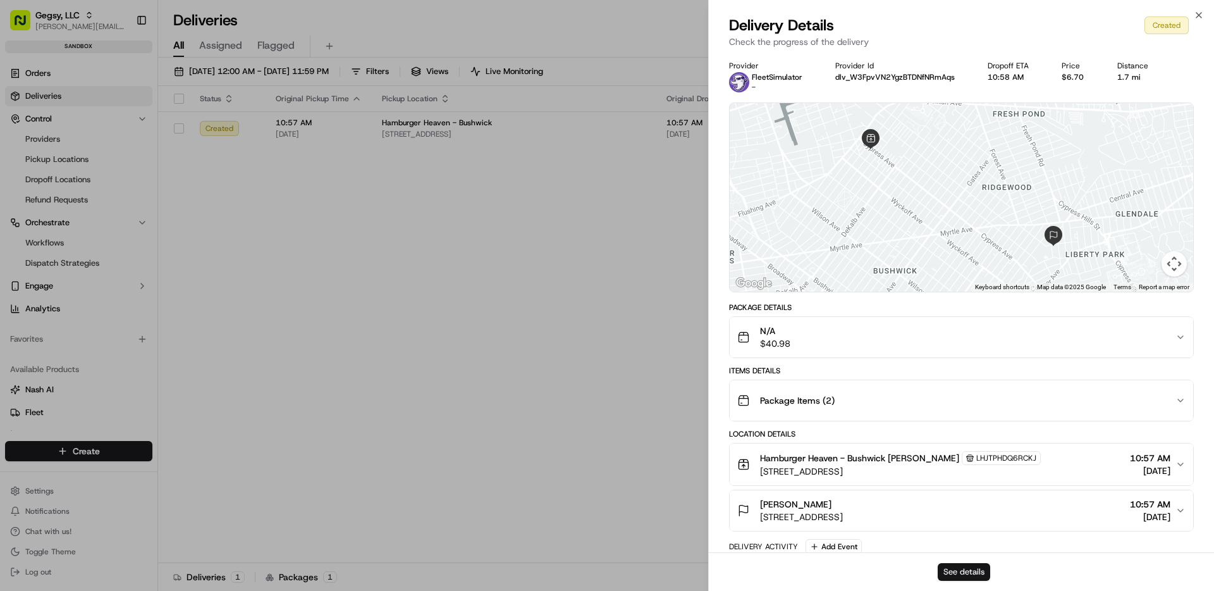
click at [971, 575] on button "See details" at bounding box center [964, 572] width 52 height 18
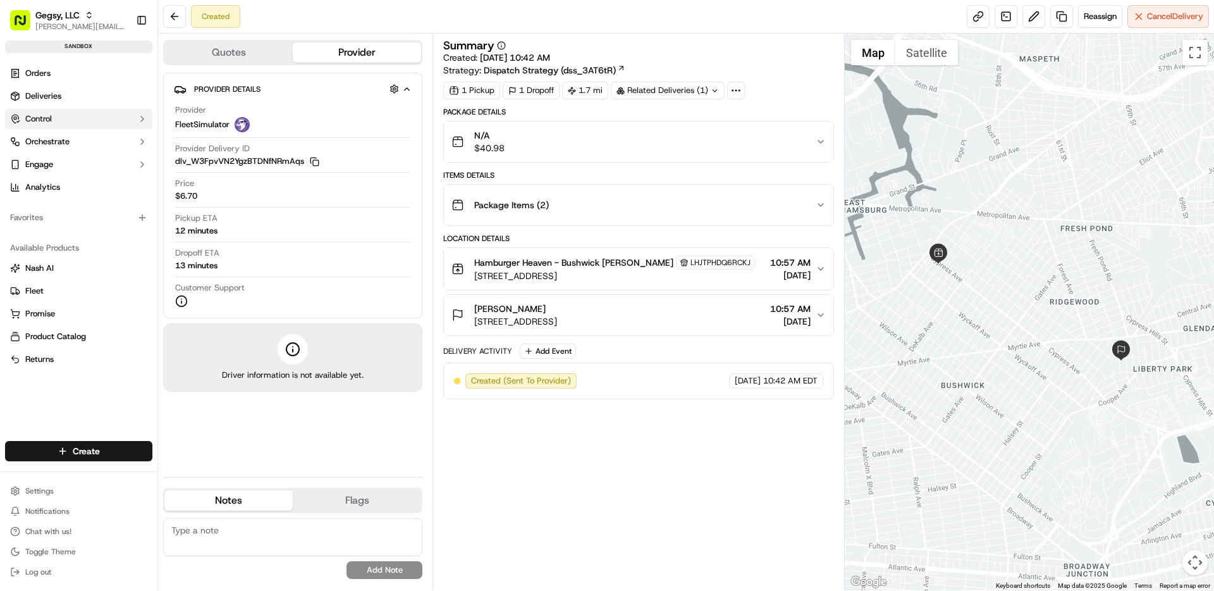
click at [78, 118] on button "Control" at bounding box center [78, 119] width 147 height 20
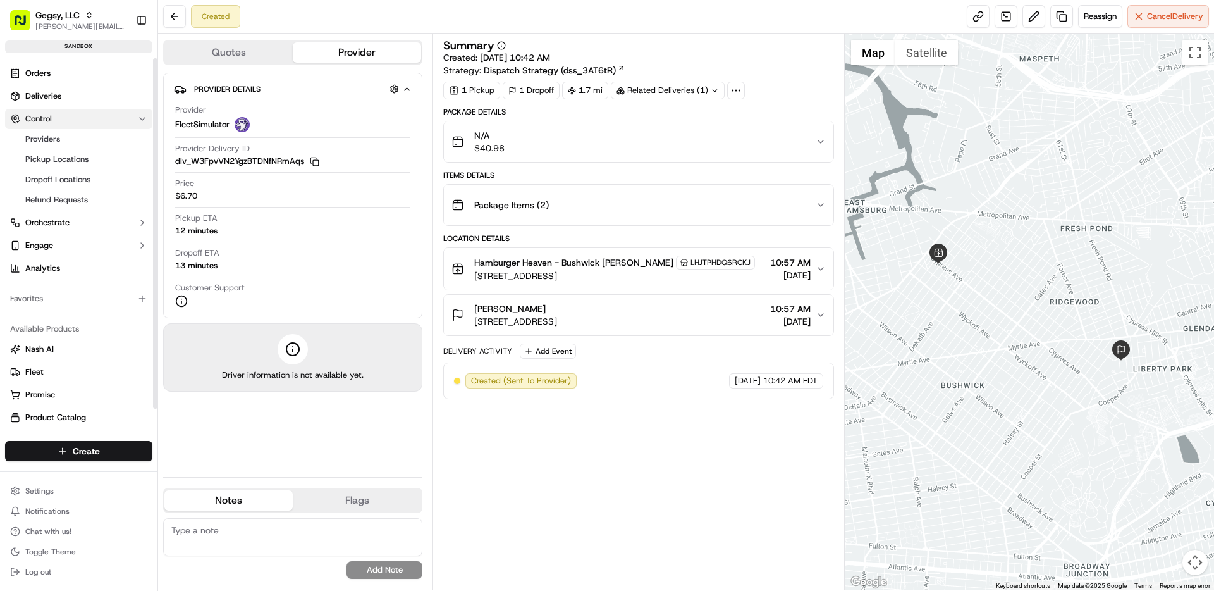
click at [58, 120] on button "Control" at bounding box center [78, 119] width 147 height 20
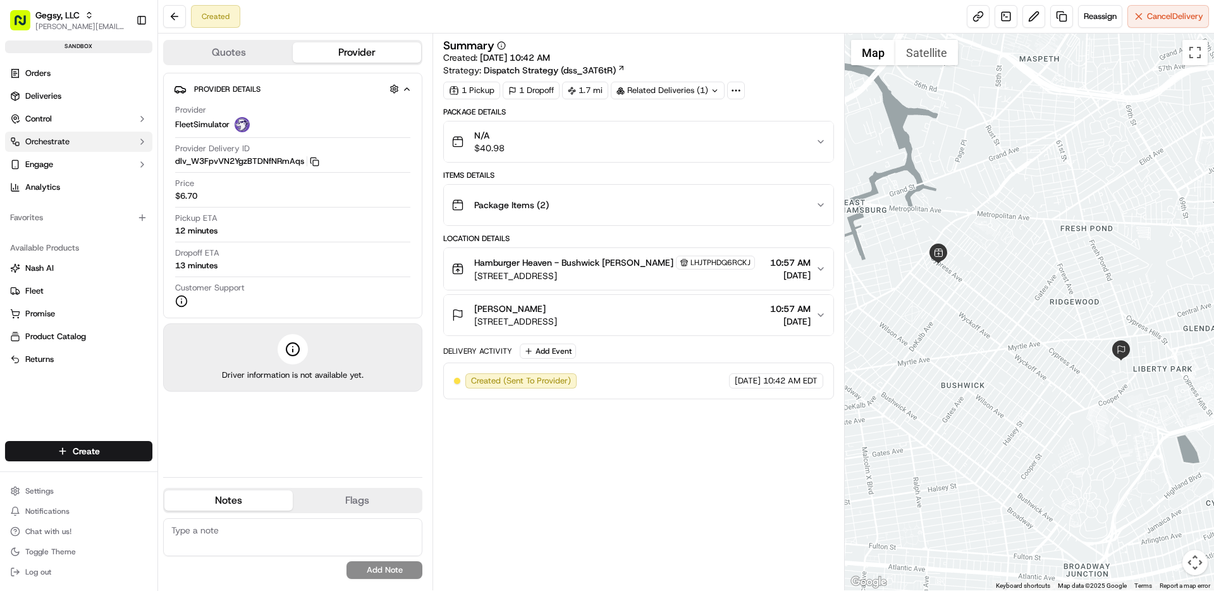
click at [54, 141] on span "Orchestrate" at bounding box center [47, 141] width 44 height 11
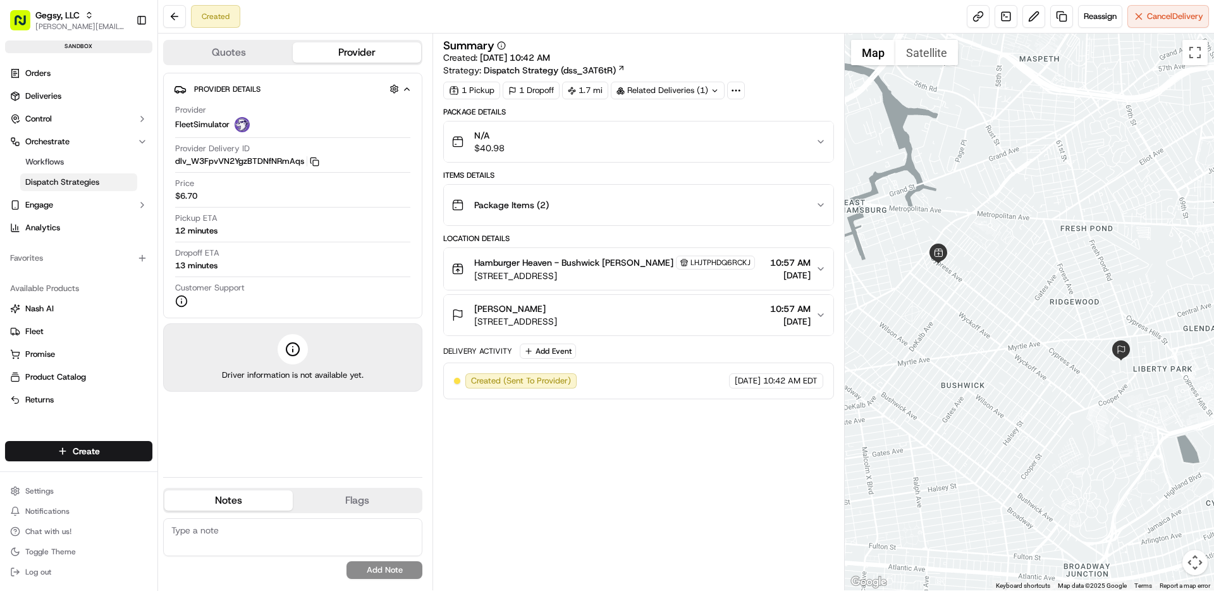
click at [60, 183] on span "Dispatch Strategies" at bounding box center [62, 181] width 74 height 11
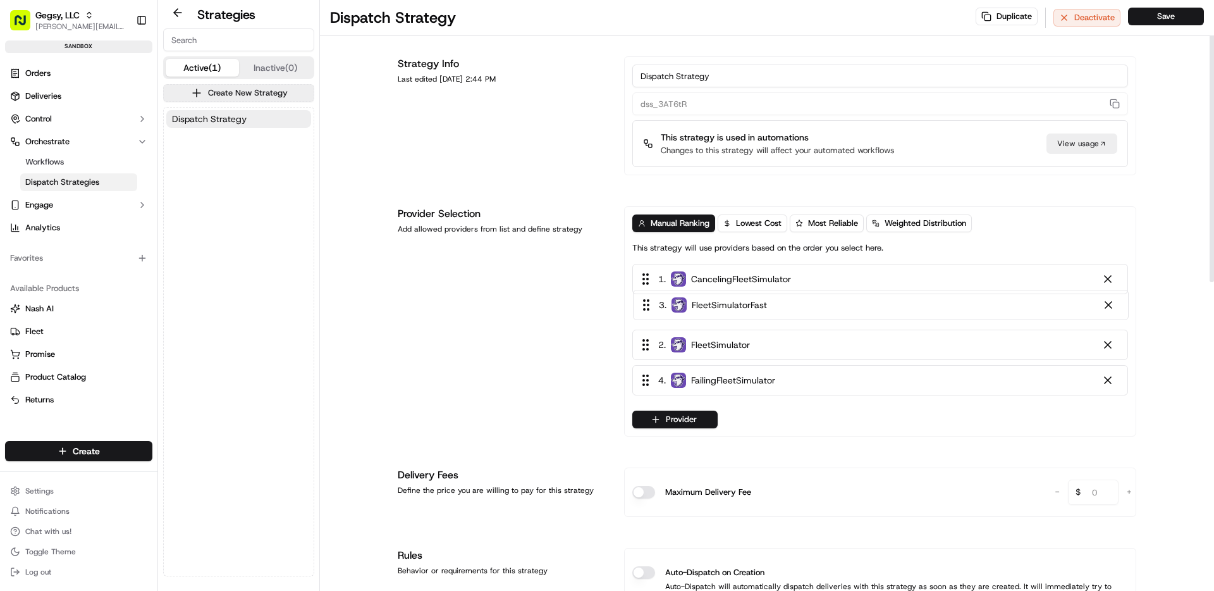
drag, startPoint x: 650, startPoint y: 353, endPoint x: 650, endPoint y: 307, distance: 46.2
click at [650, 305] on div "1 . CancelingFleetSimulator 2 . FleetSimulator 3 . FleetSimulatorFast 4 . Faili…" at bounding box center [881, 332] width 496 height 137
click at [1152, 13] on button "Save" at bounding box center [1166, 17] width 76 height 18
click at [44, 100] on span "Deliveries" at bounding box center [43, 95] width 36 height 11
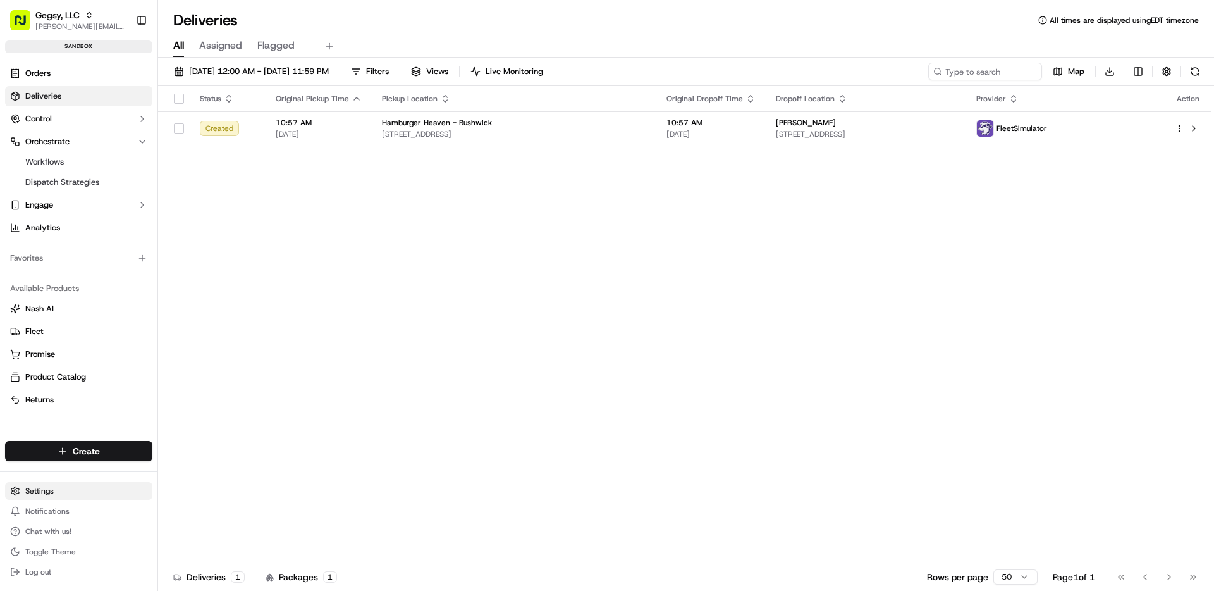
click at [47, 490] on html "Gegsy, LLC maria@usenash.com Toggle Sidebar sandbox Orders Deliveries Control O…" at bounding box center [607, 295] width 1214 height 591
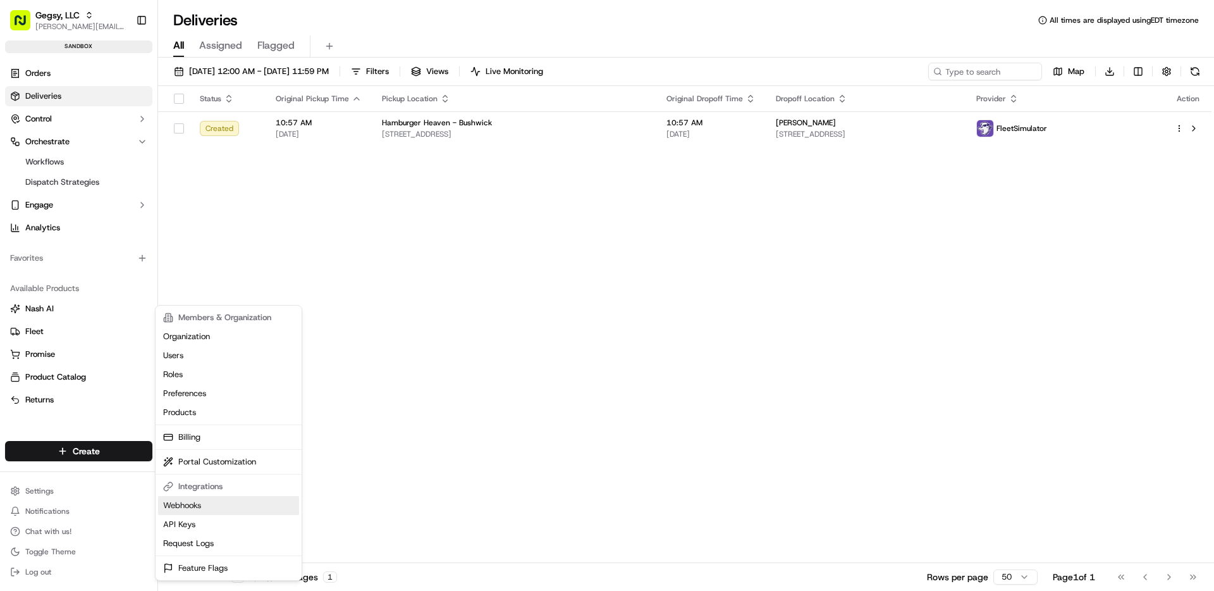
click at [209, 505] on link "Webhooks" at bounding box center [228, 505] width 141 height 19
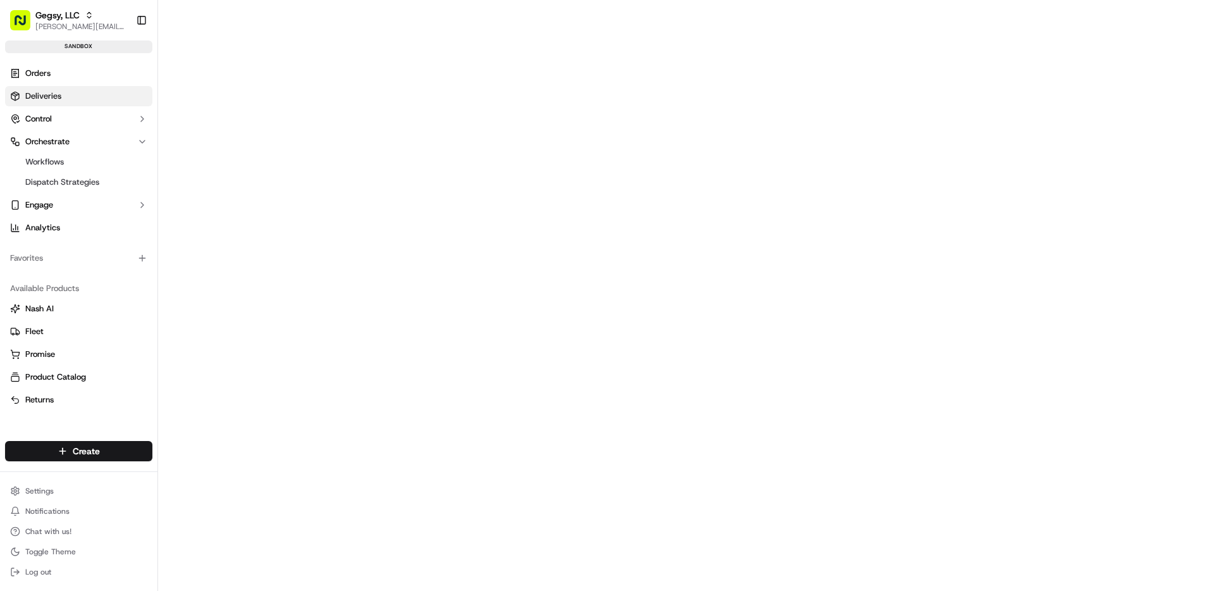
click at [41, 96] on span "Deliveries" at bounding box center [43, 95] width 36 height 11
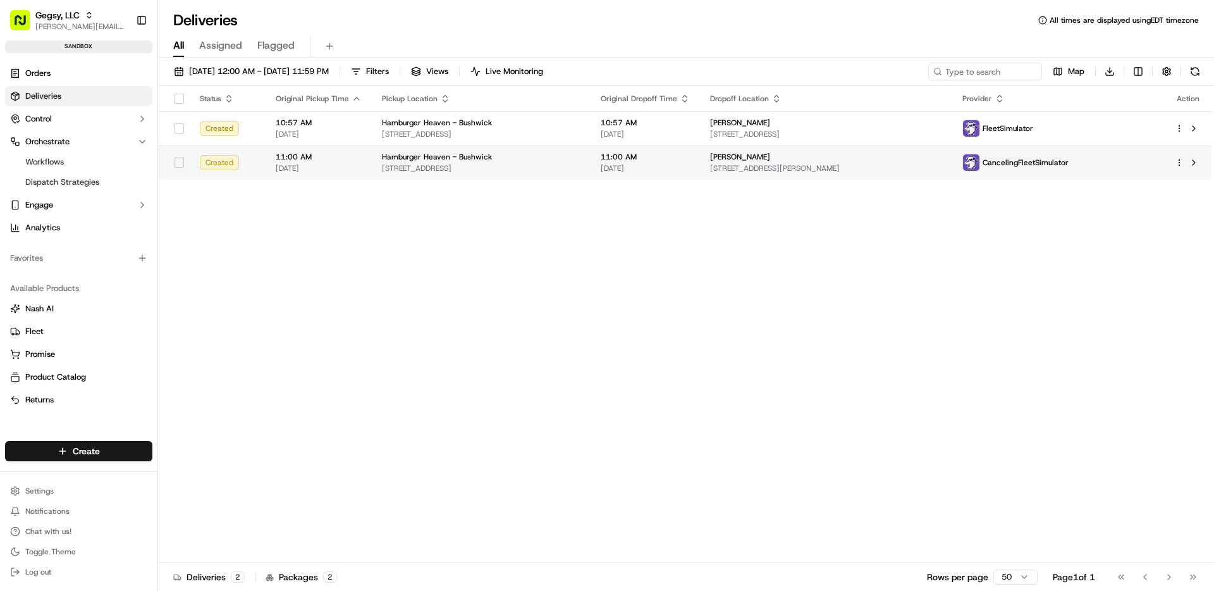
click at [566, 164] on span "[STREET_ADDRESS]" at bounding box center [481, 168] width 199 height 10
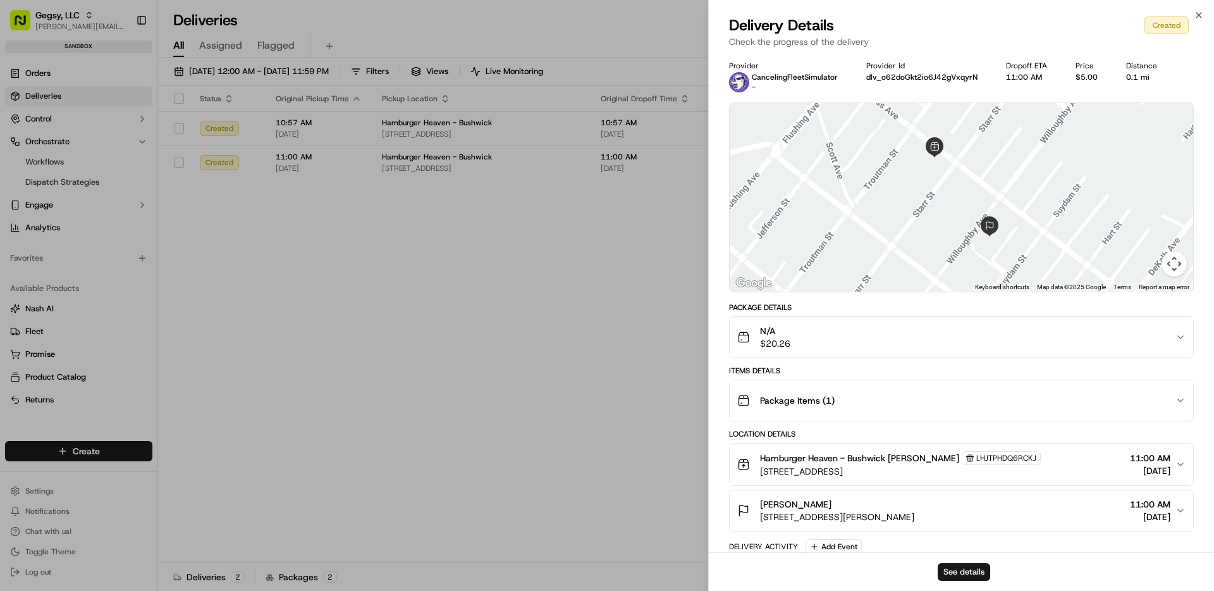
click at [958, 560] on div "See details" at bounding box center [961, 571] width 505 height 39
click at [958, 575] on button "See details" at bounding box center [964, 572] width 52 height 18
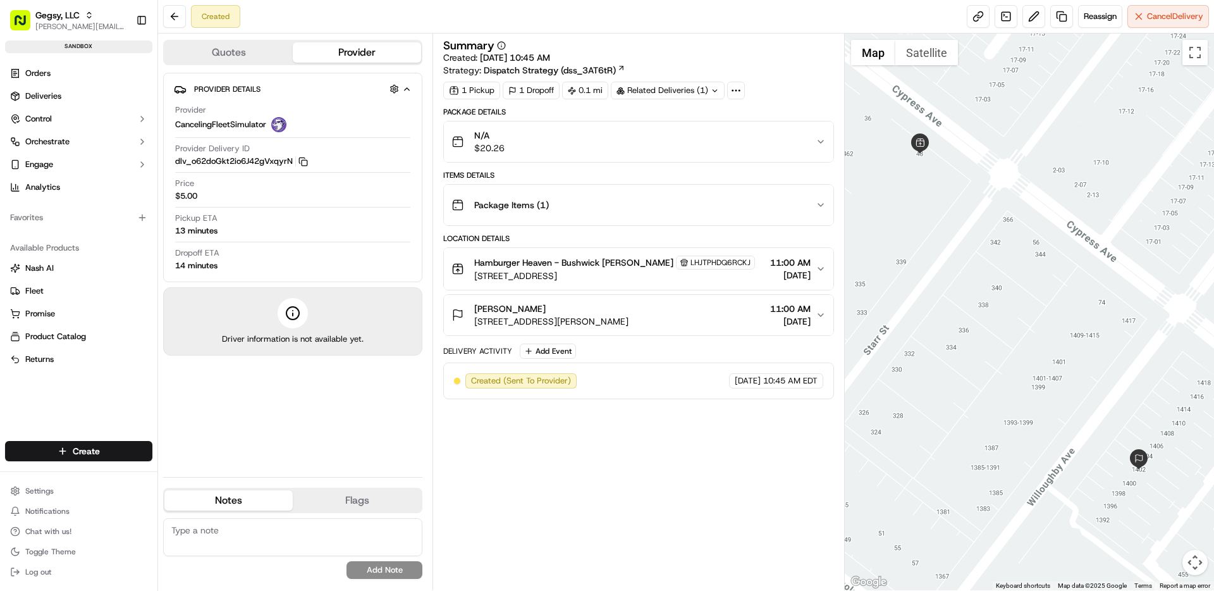
click at [481, 270] on span "[STREET_ADDRESS]" at bounding box center [614, 275] width 281 height 13
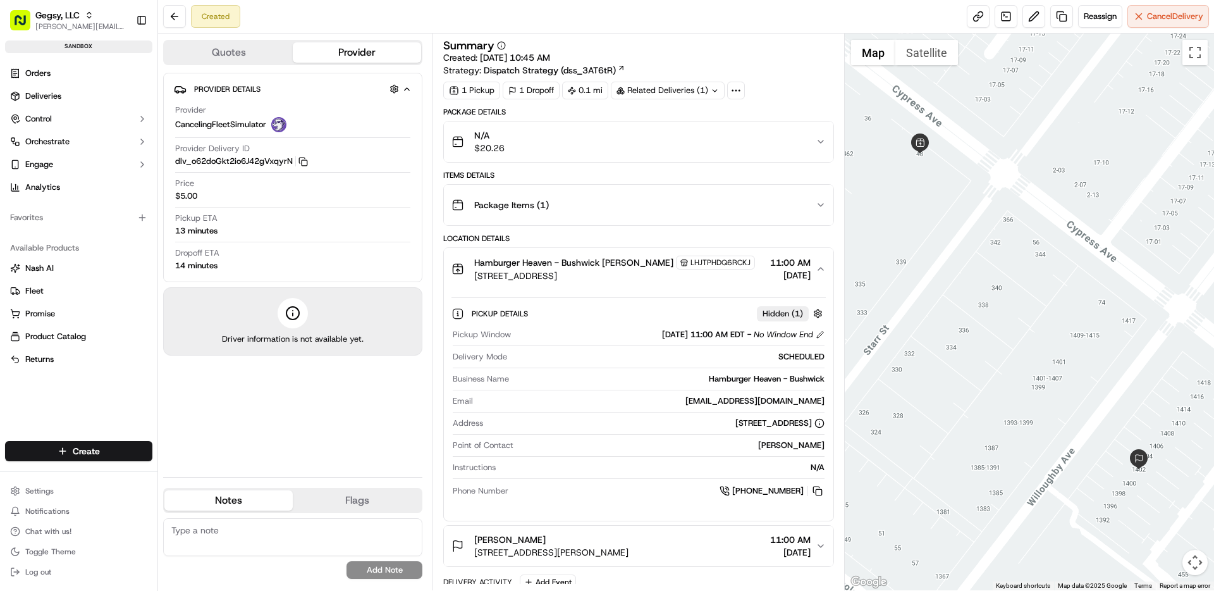
click at [740, 90] on circle at bounding box center [739, 90] width 1 height 1
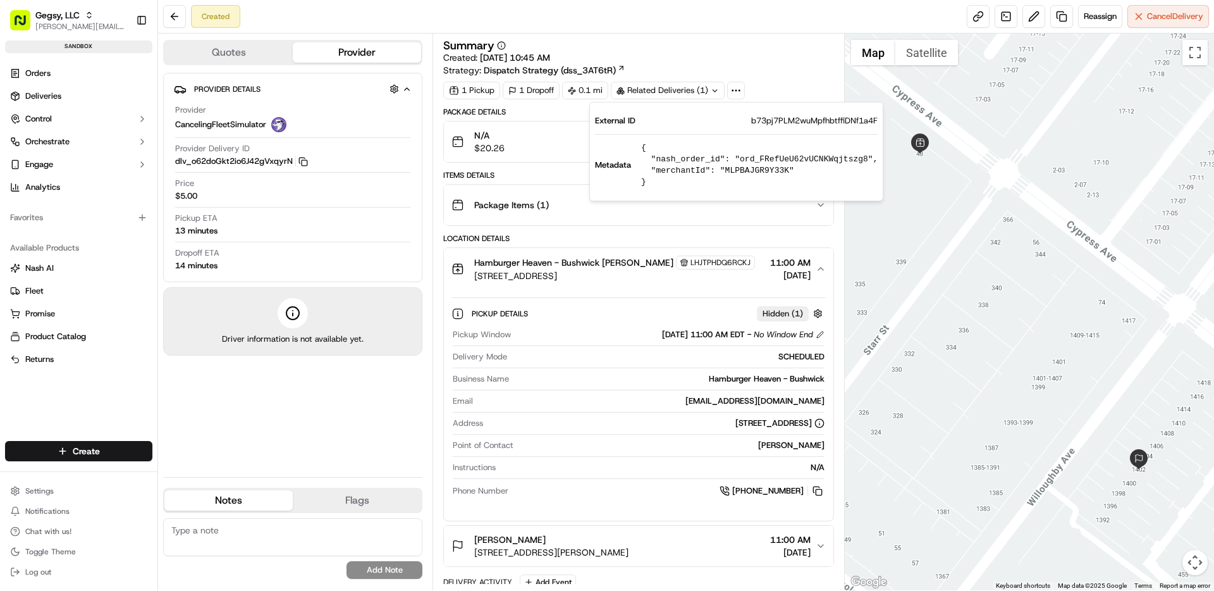
click at [779, 50] on div "Summary" at bounding box center [638, 45] width 390 height 11
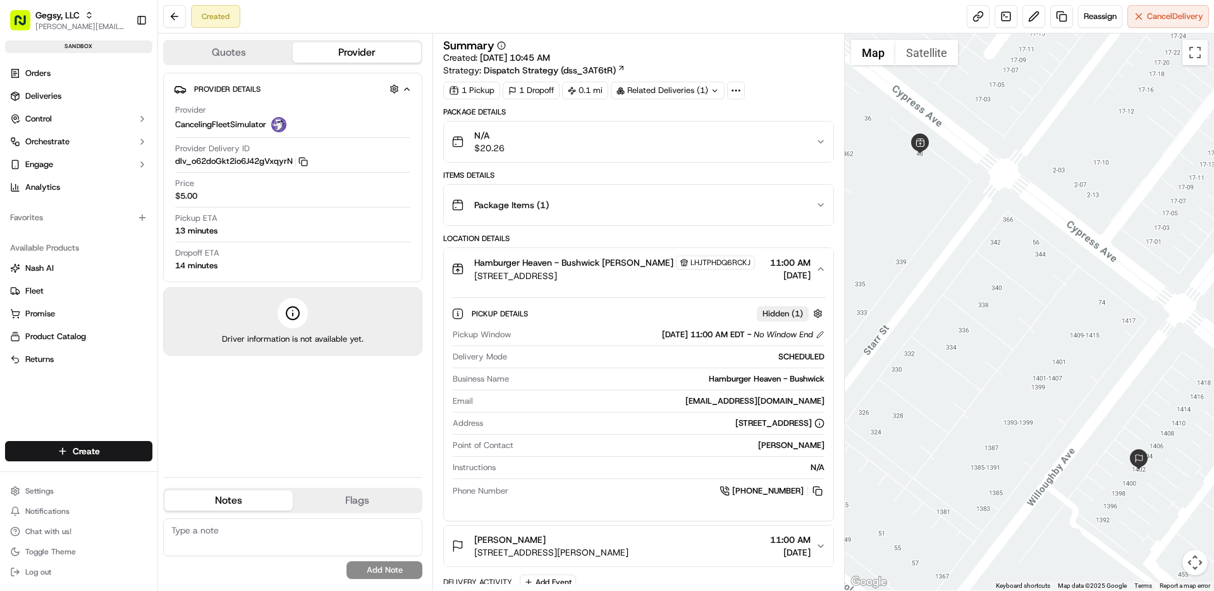
scroll to position [46, 0]
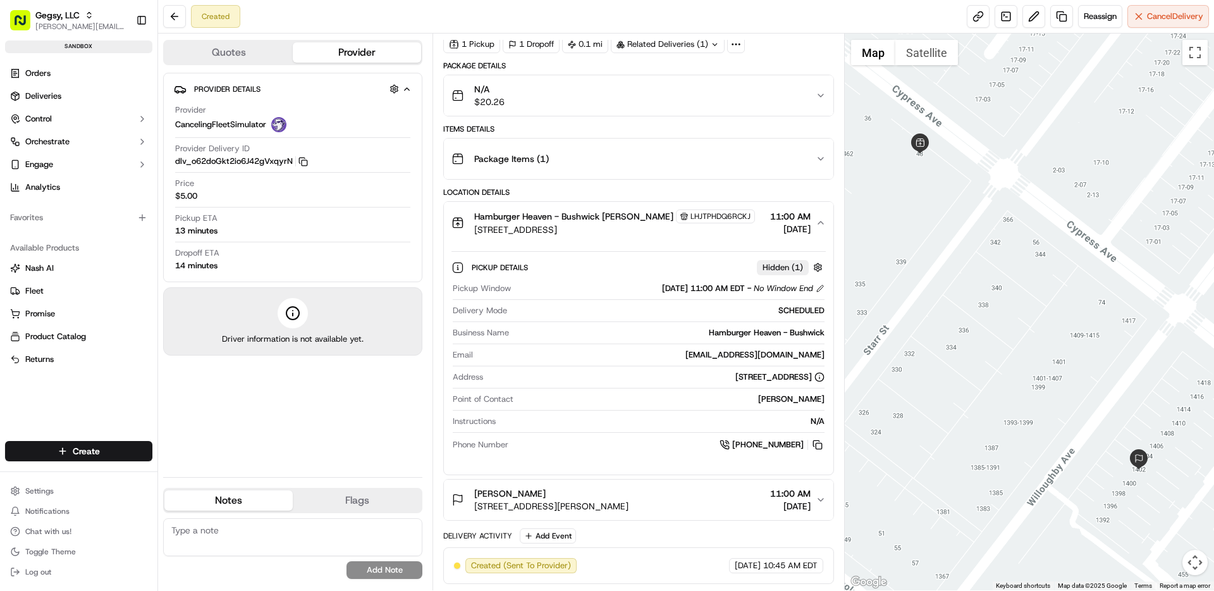
click at [598, 396] on div "[PERSON_NAME]" at bounding box center [671, 398] width 305 height 11
click at [59, 91] on span "Deliveries" at bounding box center [43, 95] width 36 height 11
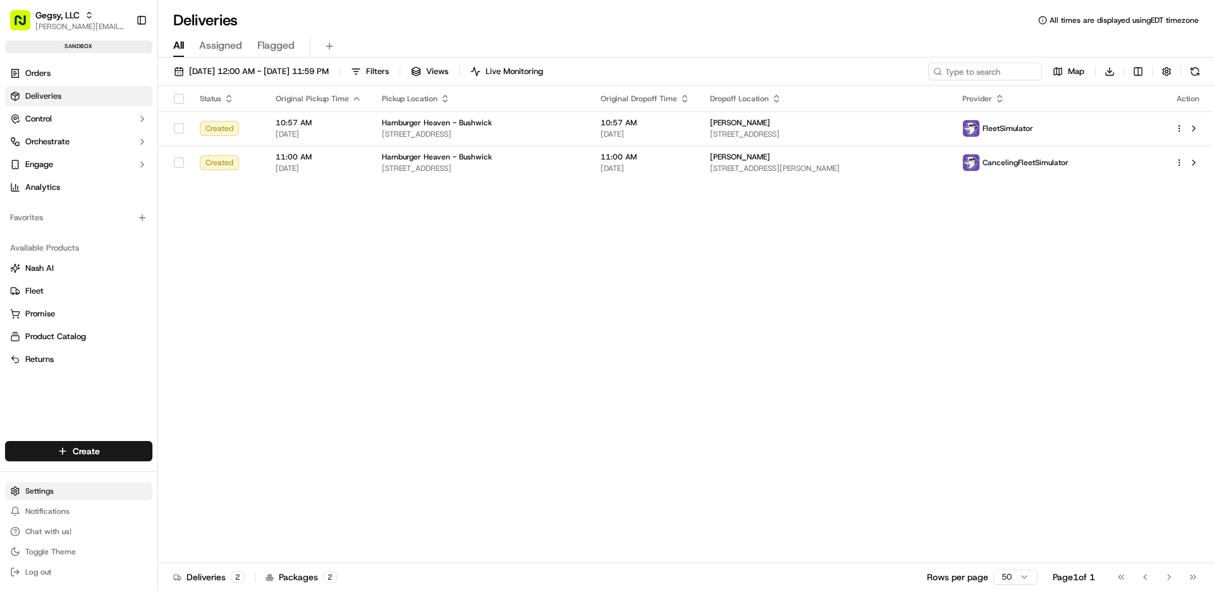
click at [71, 490] on html "Gegsy, LLC [PERSON_NAME][EMAIL_ADDRESS][DOMAIN_NAME] Toggle Sidebar sandbox Ord…" at bounding box center [607, 295] width 1214 height 591
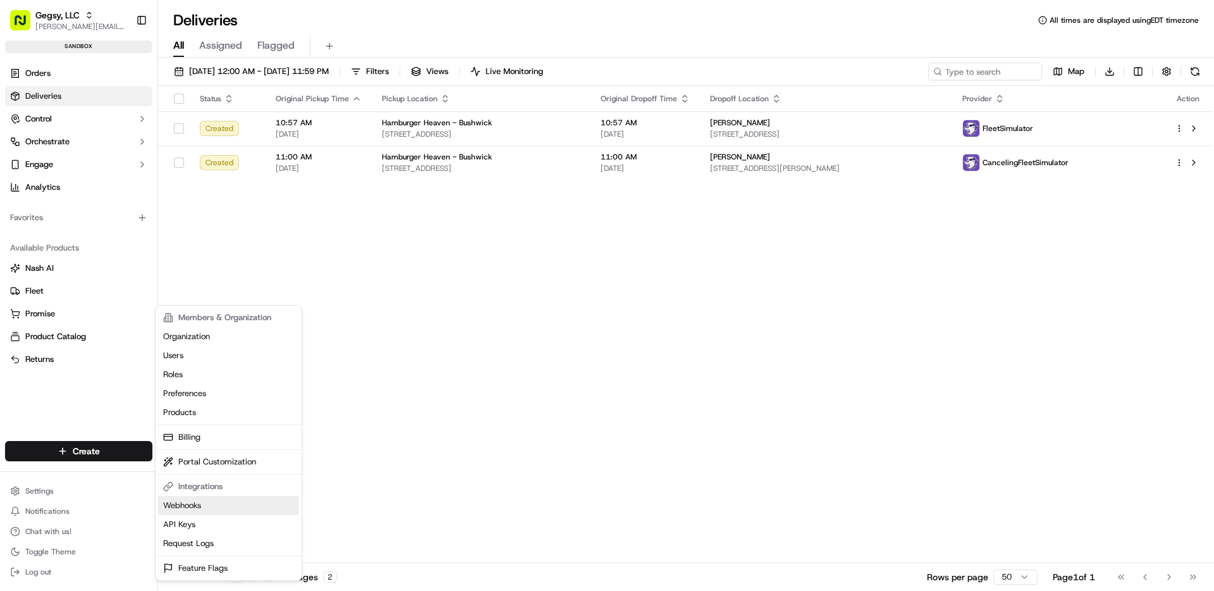
click at [216, 506] on link "Webhooks" at bounding box center [228, 505] width 141 height 19
